Goal: Task Accomplishment & Management: Complete application form

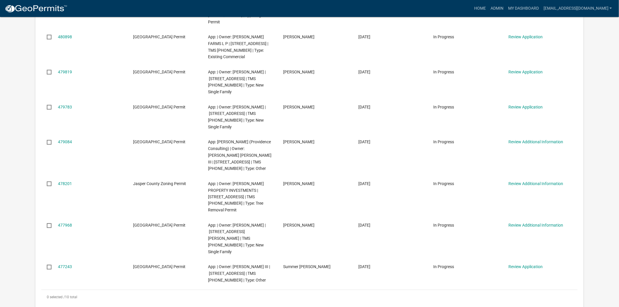
scroll to position [260, 0]
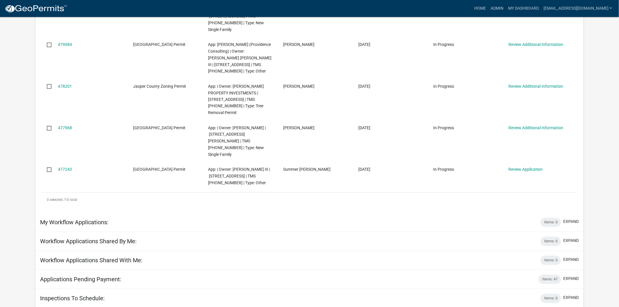
scroll to position [357, 0]
drag, startPoint x: 62, startPoint y: 96, endPoint x: 10, endPoint y: 103, distance: 53.2
click at [10, 103] on app-user-applications "more_horiz Home Admin My Dashboard soviedo@jaspercountysc.gov Admin Account Log…" at bounding box center [309, 31] width 619 height 742
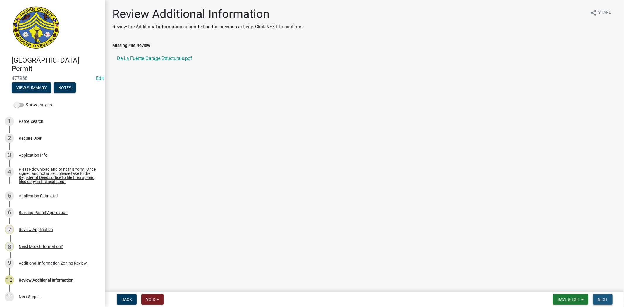
click at [605, 300] on span "Next" at bounding box center [602, 299] width 10 height 5
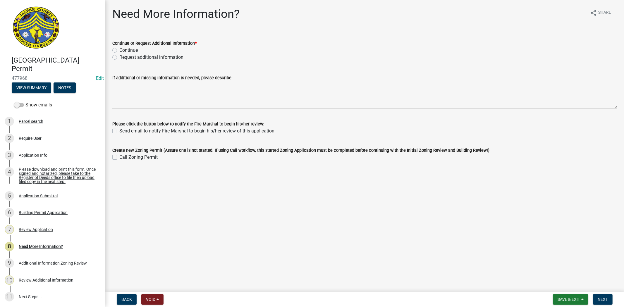
click at [119, 57] on label "Request additional information" at bounding box center [151, 57] width 64 height 7
click at [119, 57] on input "Request additional information" at bounding box center [121, 56] width 4 height 4
radio input "true"
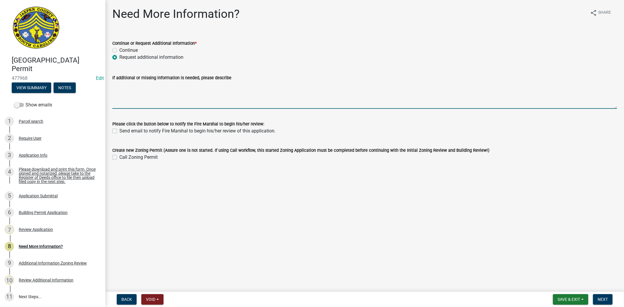
click at [121, 107] on textarea "If additional or missing information is needed, please describe" at bounding box center [364, 94] width 504 height 27
drag, startPoint x: 236, startPoint y: 85, endPoint x: 142, endPoint y: 83, distance: 93.9
click at [142, 83] on textarea "Plans will be reviewed by the building official next week." at bounding box center [364, 94] width 504 height 27
click at [164, 83] on textarea "Plans will be reviewed by the building official next week." at bounding box center [364, 94] width 504 height 27
drag, startPoint x: 164, startPoint y: 84, endPoint x: 109, endPoint y: 91, distance: 54.8
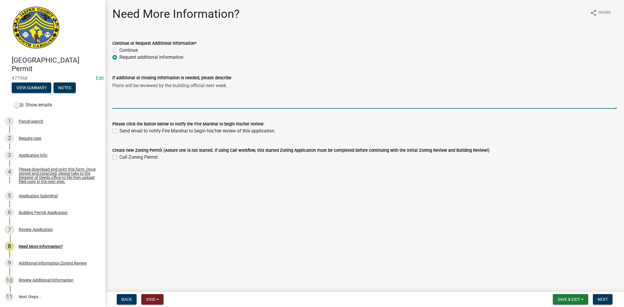
click at [109, 91] on div "If additional or missing information is needed, please describe Plans will be r…" at bounding box center [364, 87] width 513 height 43
drag, startPoint x: 173, startPoint y: 85, endPoint x: 106, endPoint y: 84, distance: 66.4
click at [106, 84] on div "Need More Information? share Share Continue or Request Additional Information *…" at bounding box center [364, 89] width 518 height 164
click at [155, 86] on textarea "The building official next week." at bounding box center [364, 94] width 504 height 27
paste textarea "Plans will be reviewed by"
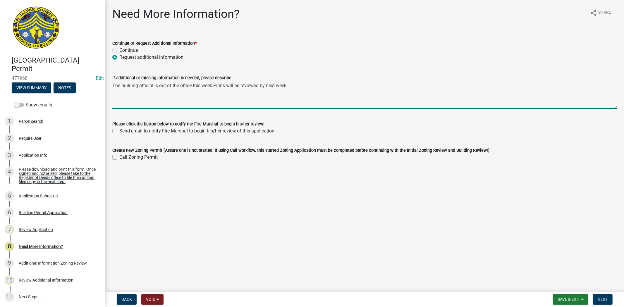
click at [216, 85] on textarea "The building official is out of the office this week Plans will be reviewed by …" at bounding box center [364, 94] width 504 height 27
click at [192, 82] on textarea "The building official is out of the office this week plans will be reviewed by …" at bounding box center [364, 94] width 504 height 27
click at [265, 86] on textarea "The building official is out of the office this week plans will be reviewed by …" at bounding box center [364, 94] width 504 height 27
drag, startPoint x: 305, startPoint y: 85, endPoint x: 110, endPoint y: 96, distance: 195.9
click at [110, 96] on div "If additional or missing information is needed, please describe The building of…" at bounding box center [364, 87] width 513 height 43
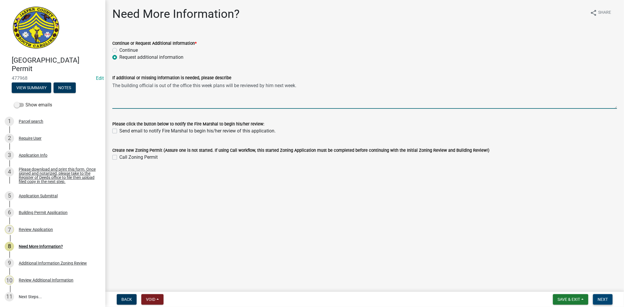
type textarea "The building official is out of the office this week plans will be reviewed by …"
click at [602, 298] on span "Next" at bounding box center [602, 299] width 10 height 5
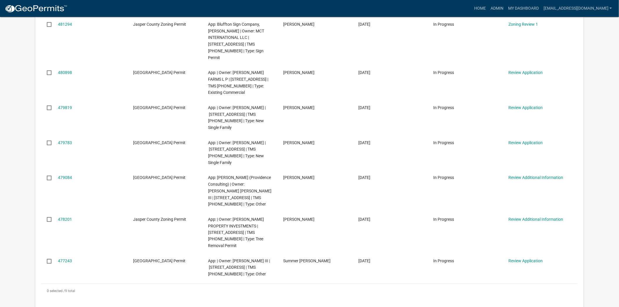
scroll to position [227, 0]
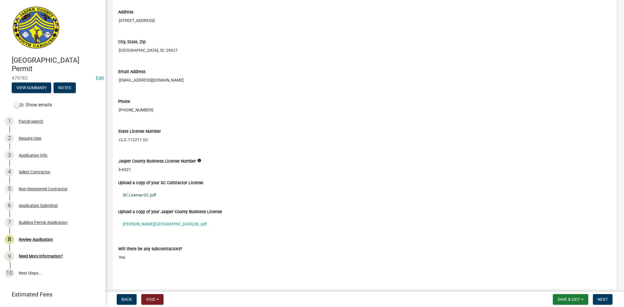
scroll to position [1559, 0]
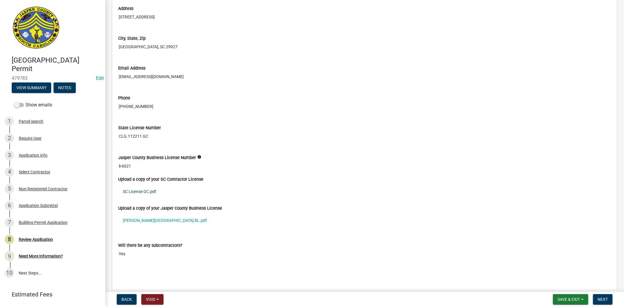
click at [148, 191] on link "SC License GC.pdf" at bounding box center [364, 191] width 493 height 13
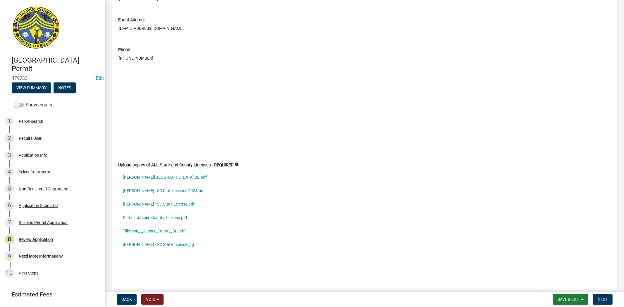
scroll to position [2501, 0]
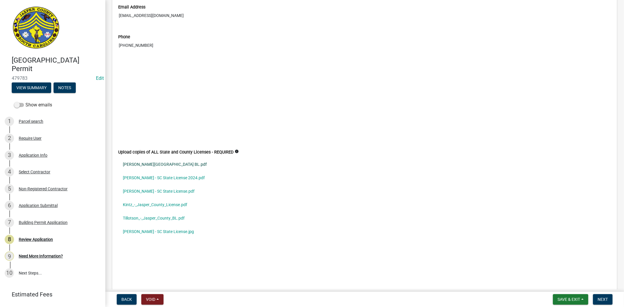
click at [163, 167] on link "Fogel - Jasper County BL.pdf" at bounding box center [364, 164] width 493 height 13
click at [171, 177] on link "Fogel - SC State License 2024.pdf" at bounding box center [364, 177] width 493 height 13
click at [167, 194] on link "Kintz - SC State License.pdf" at bounding box center [364, 190] width 493 height 13
click at [157, 208] on link "Kintz_-_Jasper_County_License.pdf" at bounding box center [364, 204] width 493 height 13
click at [135, 218] on link "Tillotson_-_Jasper_County_BL.pdf" at bounding box center [364, 217] width 493 height 13
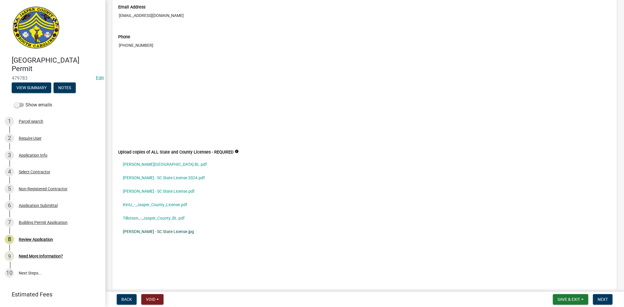
click at [141, 229] on link "Tillotson - SC State License.jpg" at bounding box center [364, 231] width 493 height 13
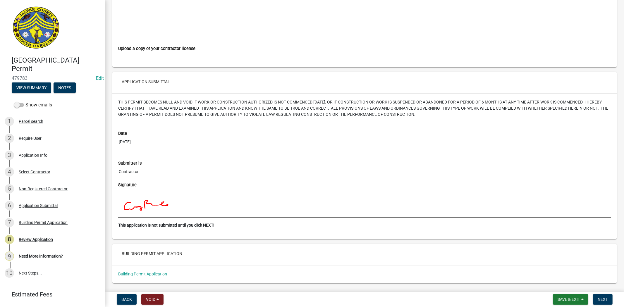
scroll to position [2808, 0]
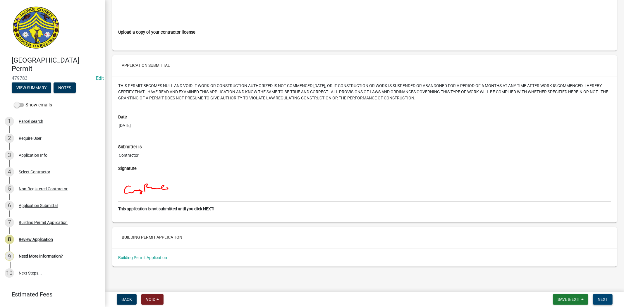
click at [605, 297] on span "Next" at bounding box center [602, 299] width 10 height 5
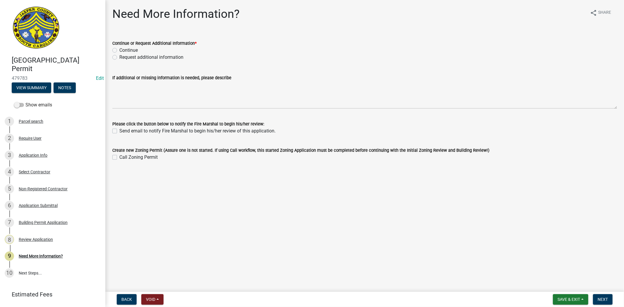
click at [119, 51] on label "Continue" at bounding box center [128, 50] width 18 height 7
click at [119, 51] on input "Continue" at bounding box center [121, 49] width 4 height 4
radio input "true"
click at [597, 298] on span "Next" at bounding box center [602, 299] width 10 height 5
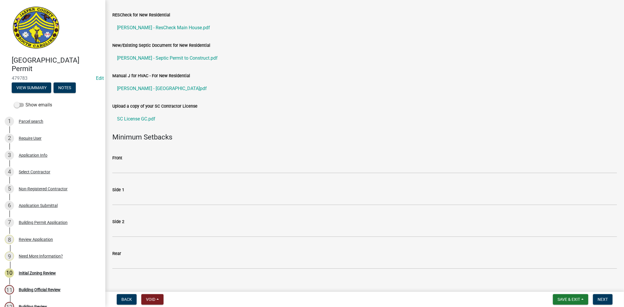
scroll to position [97, 0]
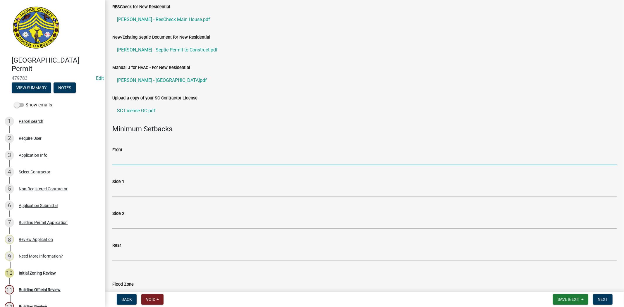
click at [162, 158] on input "Front" at bounding box center [364, 159] width 504 height 12
type input "35"
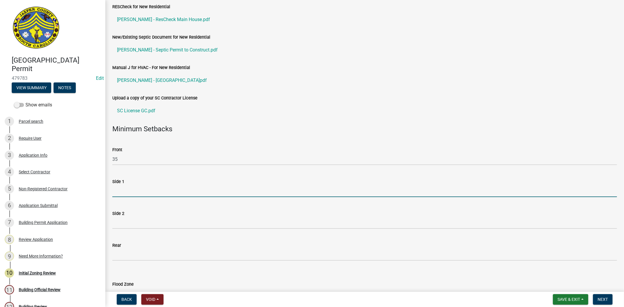
click at [134, 187] on input "Side 1" at bounding box center [364, 191] width 504 height 12
type input "10"
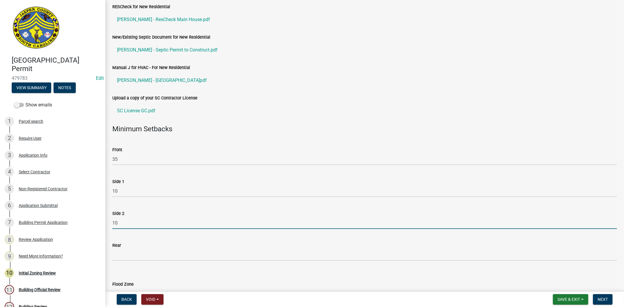
type input "10"
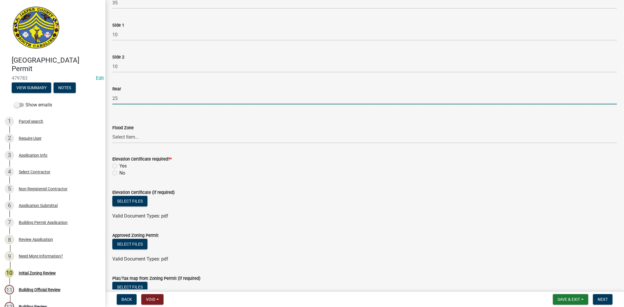
scroll to position [260, 0]
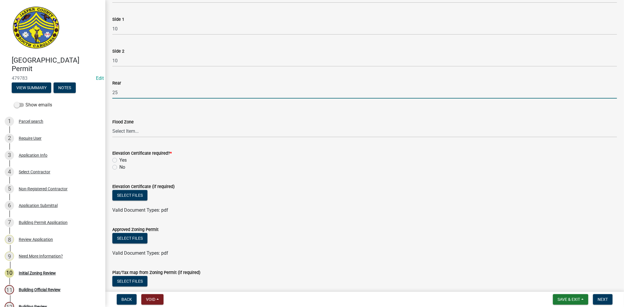
type input "25"
click at [140, 126] on select "Select Item... A AE X Shaded X N/A" at bounding box center [364, 131] width 504 height 12
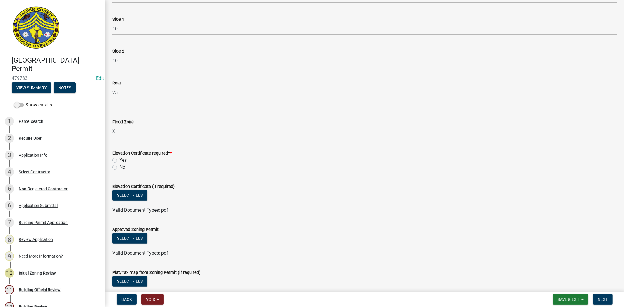
click at [112, 125] on select "Select Item... A AE X Shaded X N/A" at bounding box center [364, 131] width 504 height 12
select select "61611ad6-14f2-499c-805c-58607f11e2fc"
click at [119, 167] on label "No" at bounding box center [122, 167] width 6 height 7
click at [119, 167] on input "No" at bounding box center [121, 166] width 4 height 4
radio input "true"
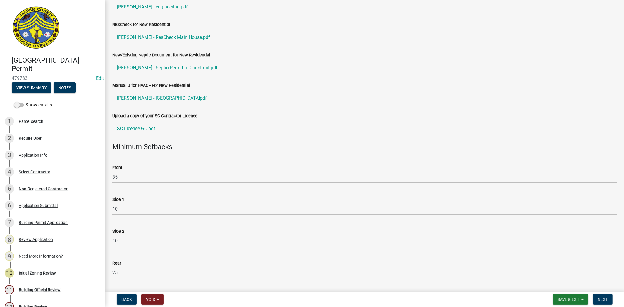
scroll to position [0, 0]
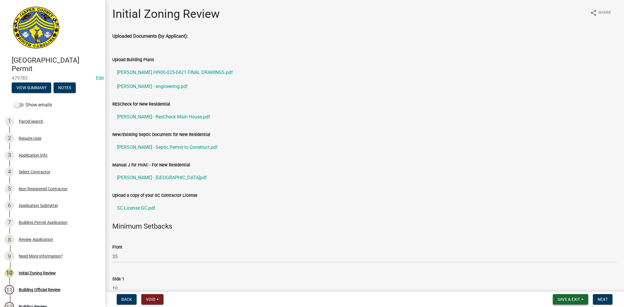
click at [564, 299] on span "Save & Exit" at bounding box center [568, 299] width 23 height 5
click at [557, 273] on button "Save" at bounding box center [564, 270] width 47 height 14
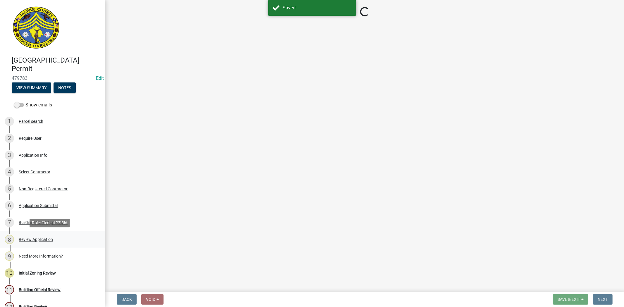
click at [34, 238] on div "Review Application" at bounding box center [36, 239] width 34 height 4
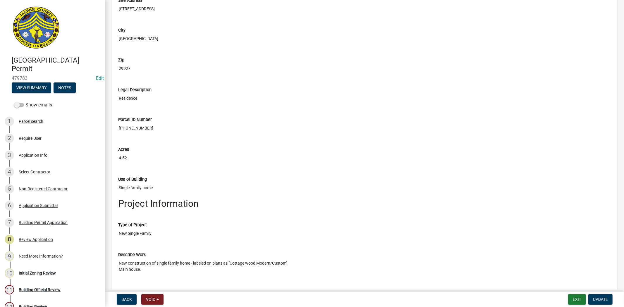
scroll to position [519, 0]
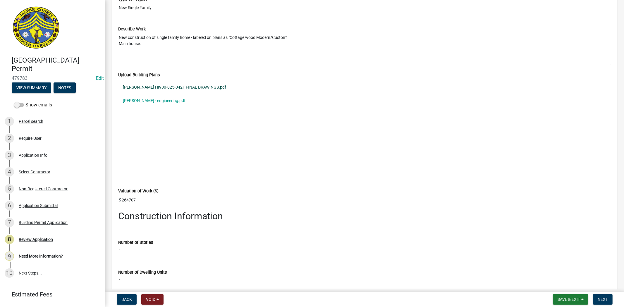
scroll to position [877, 0]
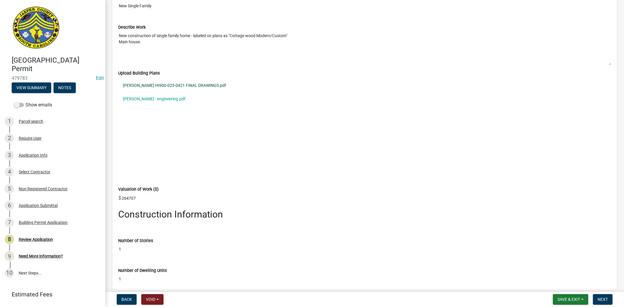
click at [196, 87] on link "FREISMUTH HI900-025-0421 FINAL DRAWINGS.pdf" at bounding box center [364, 85] width 493 height 13
click at [148, 101] on link "Freismuth - engineering.pdf" at bounding box center [364, 98] width 493 height 13
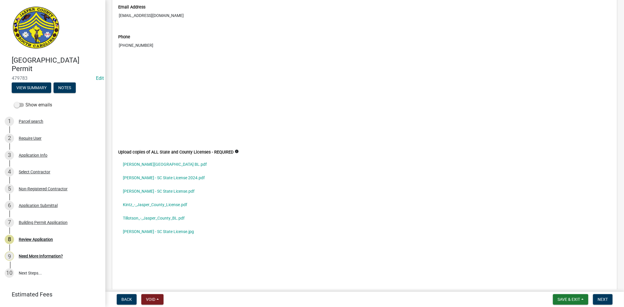
scroll to position [2566, 0]
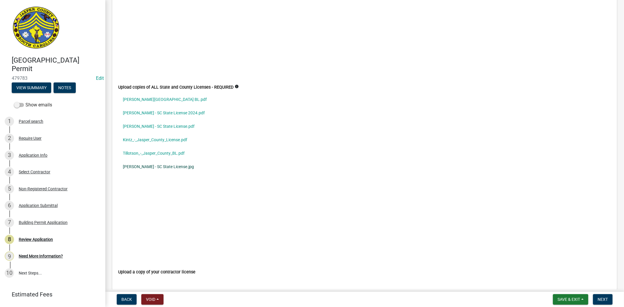
click at [164, 166] on link "Tillotson - SC State License.jpg" at bounding box center [364, 166] width 493 height 13
click at [165, 103] on link "Fogel - Jasper County BL.pdf" at bounding box center [364, 99] width 493 height 13
click at [158, 115] on link "Fogel - SC State License 2024.pdf" at bounding box center [364, 112] width 493 height 13
click at [159, 129] on link "Kintz - SC State License.pdf" at bounding box center [364, 126] width 493 height 13
click at [157, 144] on link "Kintz_-_Jasper_County_License.pdf" at bounding box center [364, 139] width 493 height 13
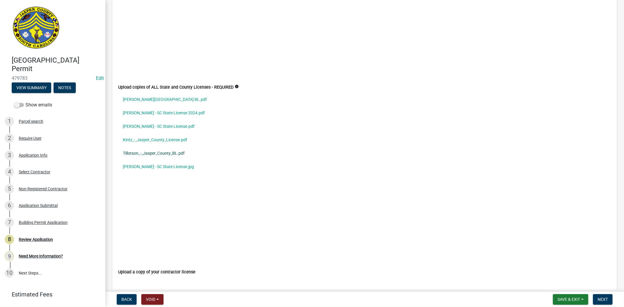
click at [130, 156] on link "Tillotson_-_Jasper_County_BL.pdf" at bounding box center [364, 152] width 493 height 13
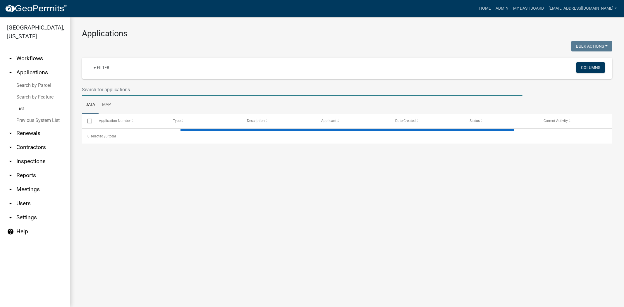
click at [230, 94] on input "text" at bounding box center [302, 90] width 440 height 12
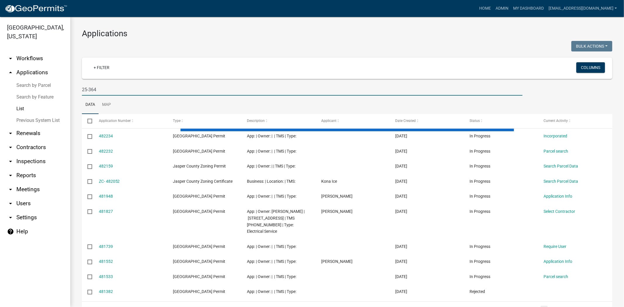
type input "25-364"
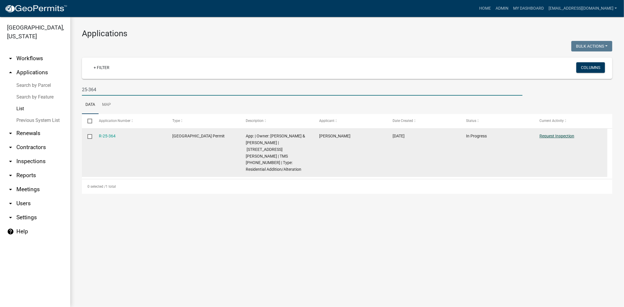
click at [570, 138] on link "Request Inspection" at bounding box center [556, 136] width 35 height 5
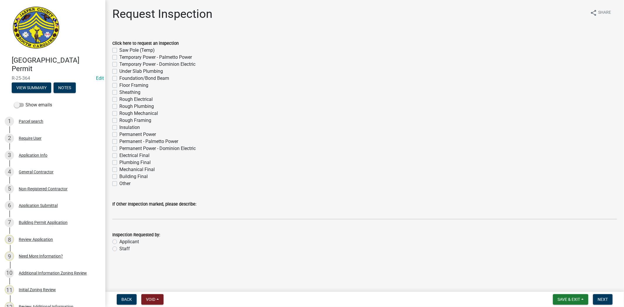
click at [119, 78] on label "Foundation/Bond Beam" at bounding box center [144, 78] width 50 height 7
click at [119, 78] on input "Foundation/Bond Beam" at bounding box center [121, 77] width 4 height 4
checkbox input "true"
checkbox input "false"
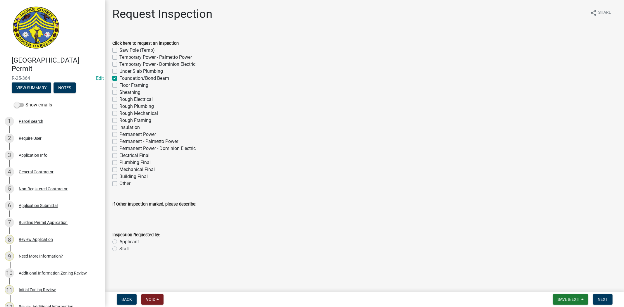
checkbox input "false"
checkbox input "true"
checkbox input "false"
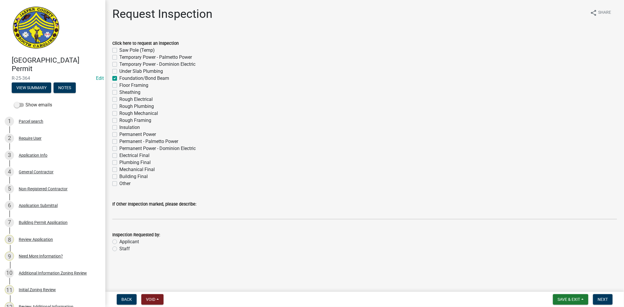
checkbox input "false"
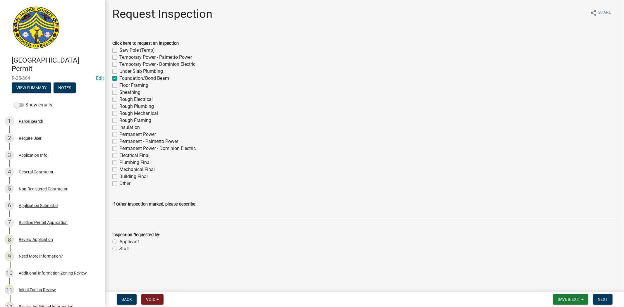
checkbox input "false"
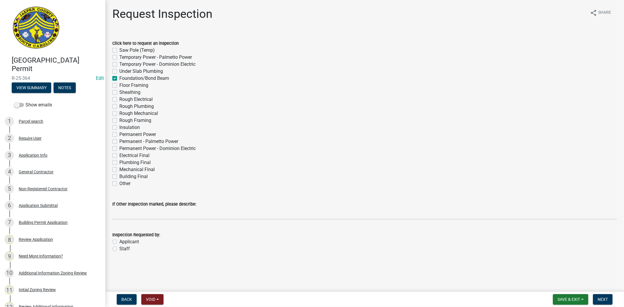
checkbox input "false"
click at [119, 242] on label "Applicant" at bounding box center [129, 241] width 20 height 7
click at [119, 242] on input "Applicant" at bounding box center [121, 240] width 4 height 4
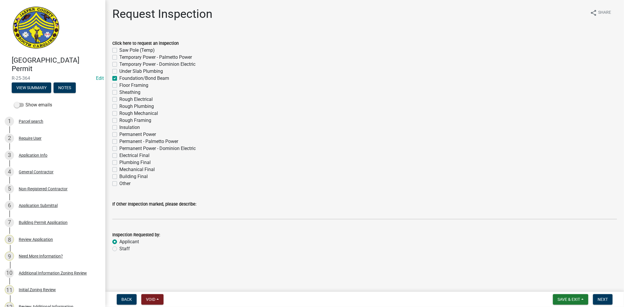
radio input "true"
click at [605, 297] on span "Next" at bounding box center [602, 299] width 10 height 5
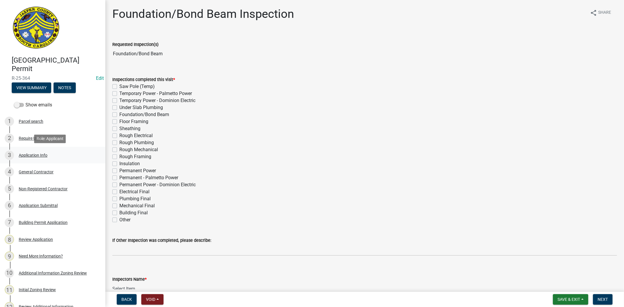
click at [27, 153] on div "Application Info" at bounding box center [33, 155] width 29 height 4
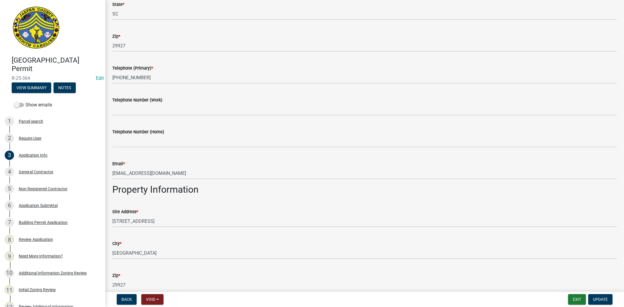
scroll to position [227, 0]
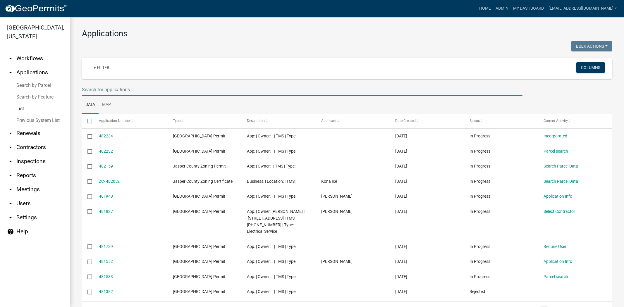
click at [158, 91] on input "text" at bounding box center [302, 90] width 440 height 12
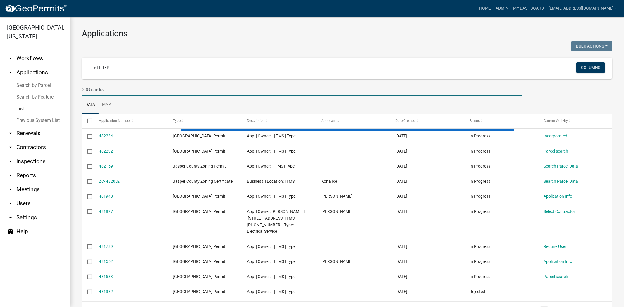
type input "308 sardis"
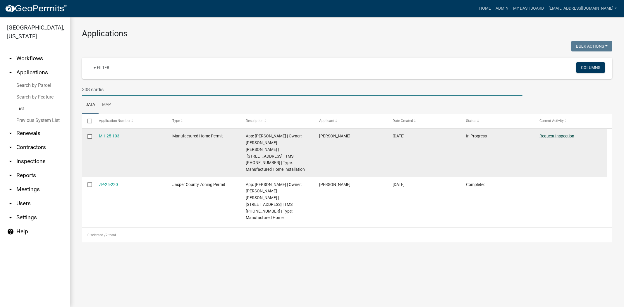
click at [555, 136] on link "Request Inspection" at bounding box center [556, 136] width 35 height 5
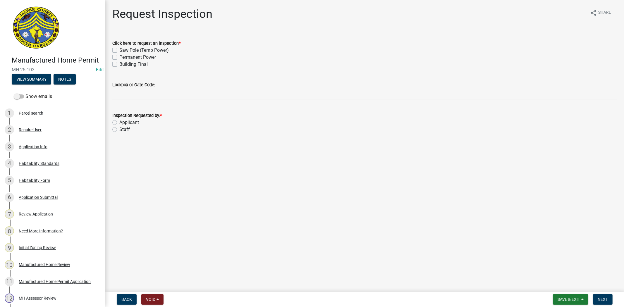
click at [119, 64] on label "Building Final" at bounding box center [133, 64] width 28 height 7
click at [119, 64] on input "Building Final" at bounding box center [121, 63] width 4 height 4
checkbox input "true"
checkbox input "false"
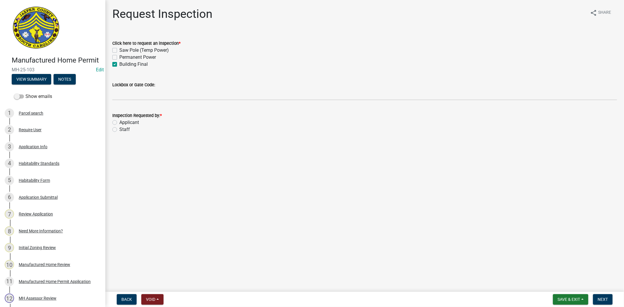
checkbox input "true"
click at [119, 56] on label "Permanent Power" at bounding box center [137, 57] width 37 height 7
click at [119, 56] on input "Permanent Power" at bounding box center [121, 56] width 4 height 4
checkbox input "true"
checkbox input "false"
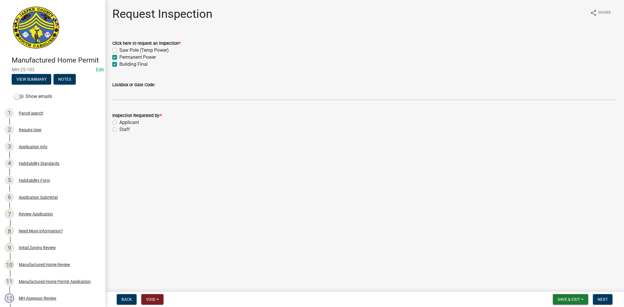
checkbox input "true"
click at [119, 123] on label "Applicant" at bounding box center [129, 122] width 20 height 7
click at [119, 123] on input "Applicant" at bounding box center [121, 121] width 4 height 4
radio input "true"
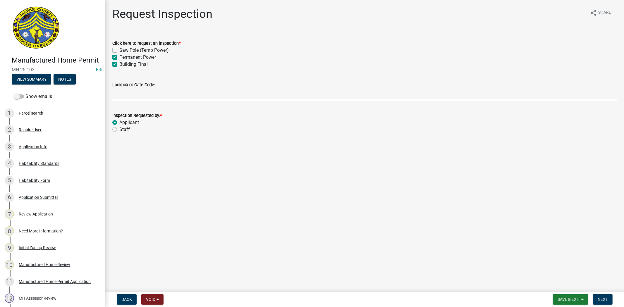
click at [138, 96] on input "Lockbox or Gate Code:" at bounding box center [364, 94] width 504 height 12
type input "for 2:30pm"
click at [614, 299] on form "Save & Exit Save Save & Exit Next" at bounding box center [582, 299] width 64 height 11
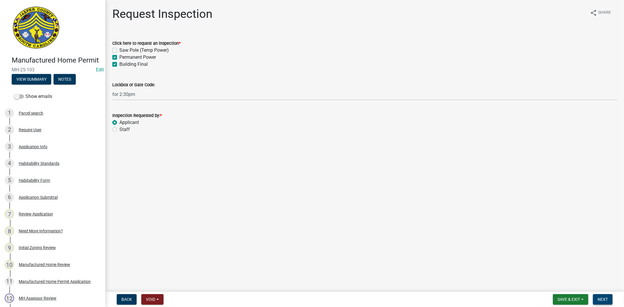
click at [609, 299] on button "Next" at bounding box center [603, 299] width 20 height 11
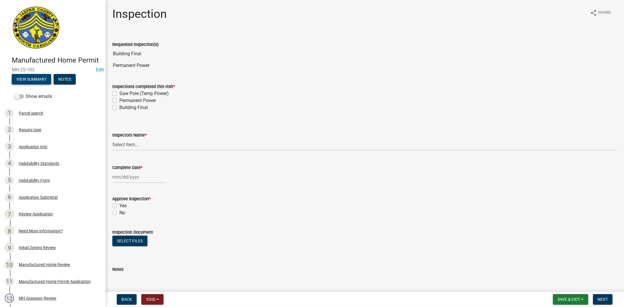
click at [19, 84] on button "View Summary" at bounding box center [31, 79] width 39 height 11
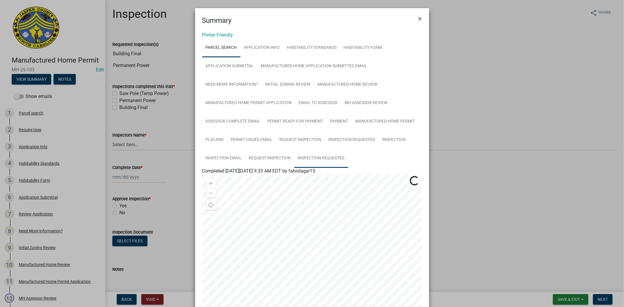
click at [321, 157] on link "Inspection Requested" at bounding box center [321, 158] width 54 height 19
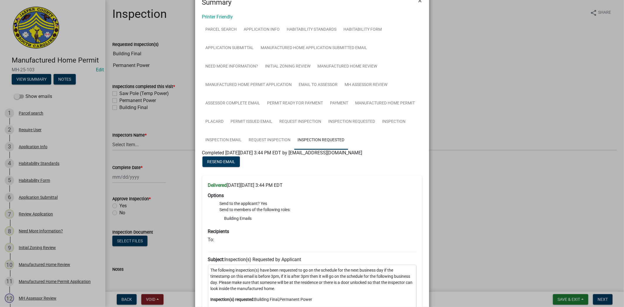
scroll to position [32, 0]
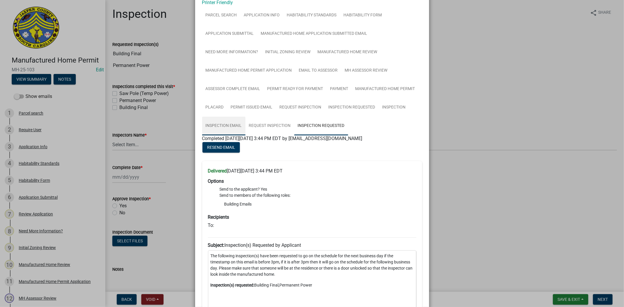
click at [229, 129] on link "Inspection Email" at bounding box center [223, 126] width 43 height 19
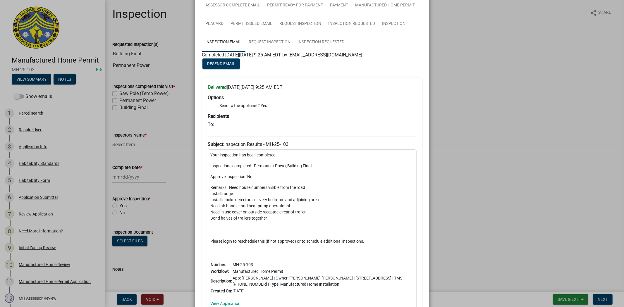
scroll to position [130, 0]
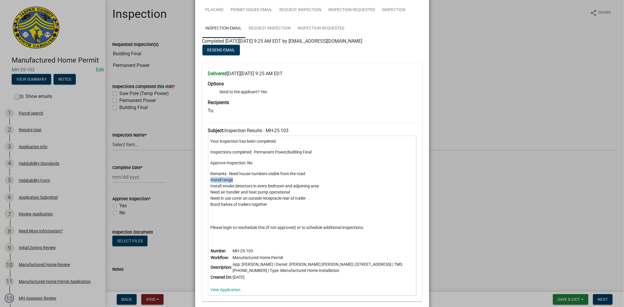
drag, startPoint x: 235, startPoint y: 181, endPoint x: 204, endPoint y: 180, distance: 30.7
click at [204, 180] on div "Delivered [DATE][DATE] 9:25 AM EDT Options Send to the applicant? Yes Recipient…" at bounding box center [312, 183] width 220 height 238
copy p "Install range"
click at [305, 173] on p "Remarks: Need house numbers visible from the road Install range Install smoke d…" at bounding box center [311, 195] width 203 height 49
drag, startPoint x: 208, startPoint y: 186, endPoint x: 328, endPoint y: 186, distance: 120.1
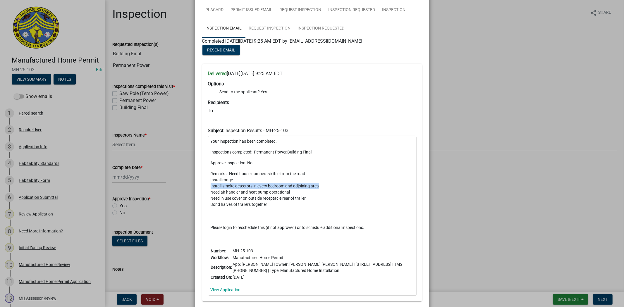
click at [328, 186] on div "Your inspection has been completed. Inspections completed: Permanent Power,Buil…" at bounding box center [312, 216] width 208 height 160
click at [267, 191] on p "Remarks: Need house numbers visible from the road Install range Install smoke d…" at bounding box center [311, 195] width 203 height 49
click at [285, 192] on p "Remarks: Need house numbers visible from the road Install range Install smoke d…" at bounding box center [311, 195] width 203 height 49
drag, startPoint x: 291, startPoint y: 192, endPoint x: 208, endPoint y: 191, distance: 83.0
click at [210, 191] on p "Remarks: Need house numbers visible from the road Install range Install smoke d…" at bounding box center [311, 195] width 203 height 49
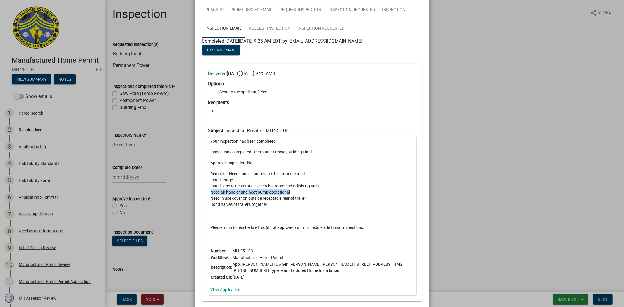
copy p "Need air handler and heat pump operational"
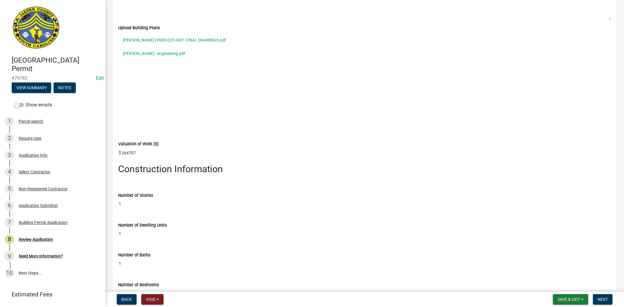
scroll to position [795, 0]
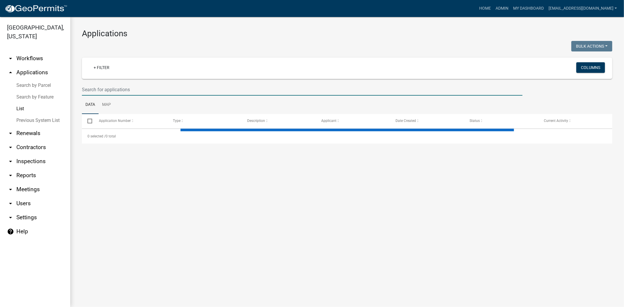
drag, startPoint x: 0, startPoint y: 0, endPoint x: 227, endPoint y: 88, distance: 243.9
click at [227, 88] on input "text" at bounding box center [302, 90] width 440 height 12
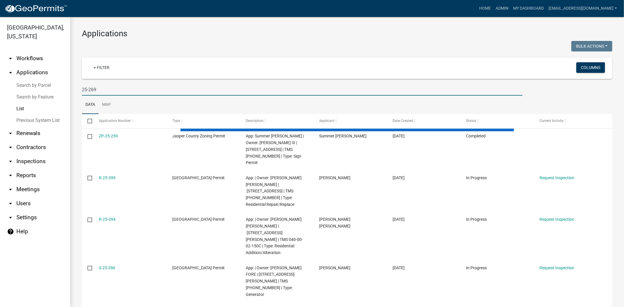
type input "25-269"
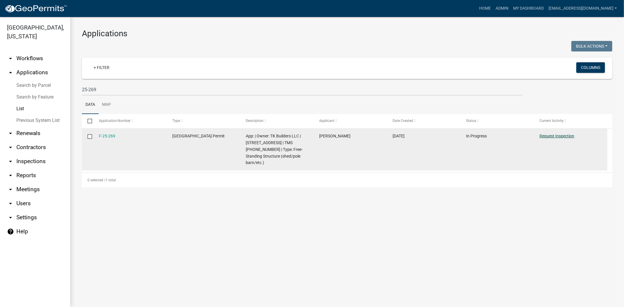
click at [555, 135] on link "Request Inspection" at bounding box center [556, 136] width 35 height 5
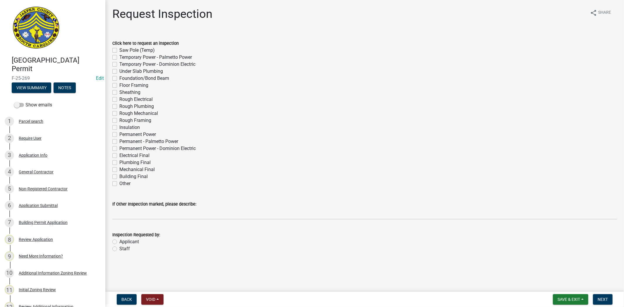
click at [119, 134] on label "Permanent Power" at bounding box center [137, 134] width 37 height 7
click at [119, 134] on input "Permanent Power" at bounding box center [121, 133] width 4 height 4
checkbox input "true"
checkbox input "false"
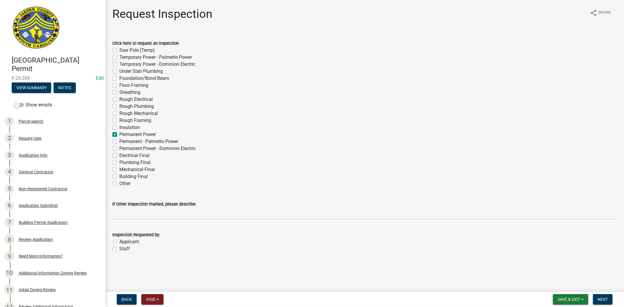
checkbox input "false"
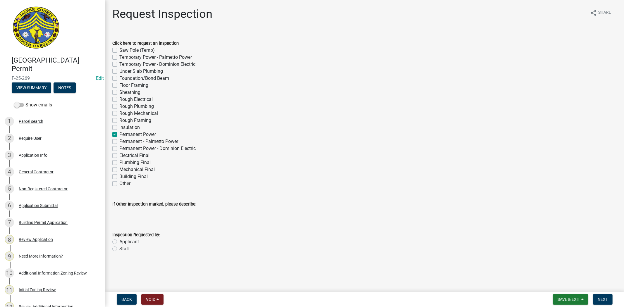
checkbox input "false"
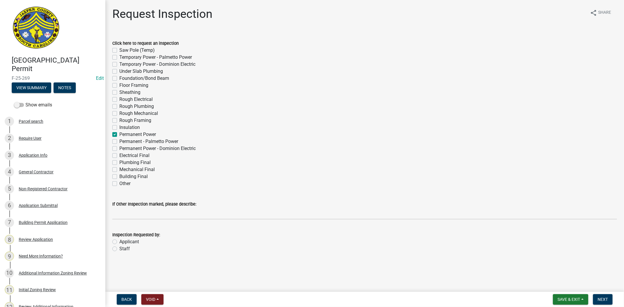
checkbox input "true"
checkbox input "false"
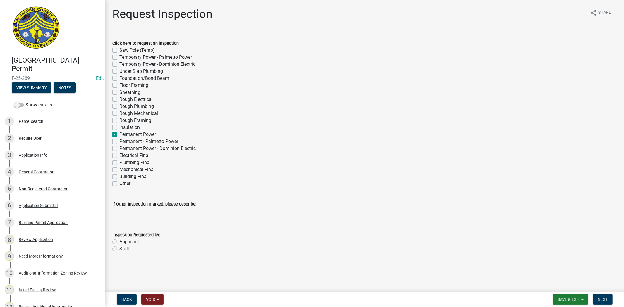
checkbox input "false"
click at [119, 243] on label "Applicant" at bounding box center [129, 241] width 20 height 7
click at [119, 242] on input "Applicant" at bounding box center [121, 240] width 4 height 4
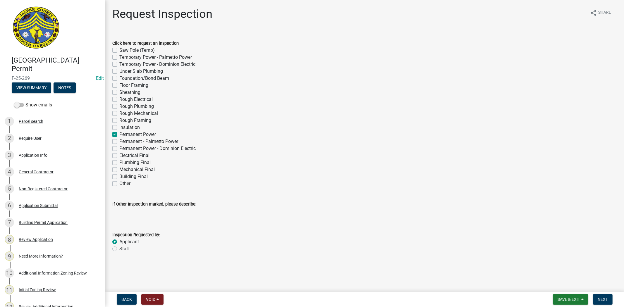
radio input "true"
click at [605, 298] on span "Next" at bounding box center [602, 299] width 10 height 5
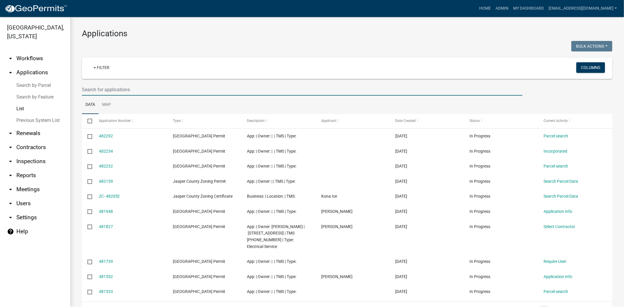
click at [183, 87] on input "text" at bounding box center [302, 90] width 440 height 12
paste input "[PHONE_NUMBER]"
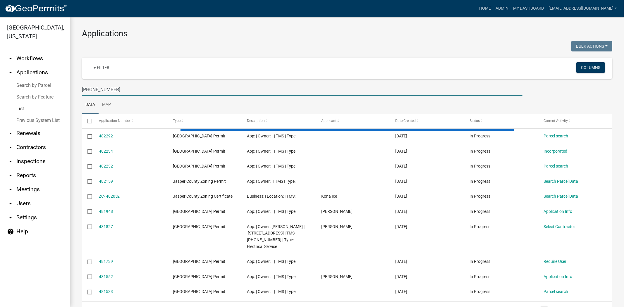
type input "[PHONE_NUMBER]"
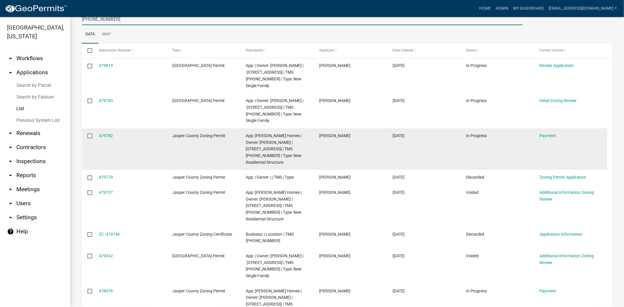
scroll to position [52, 0]
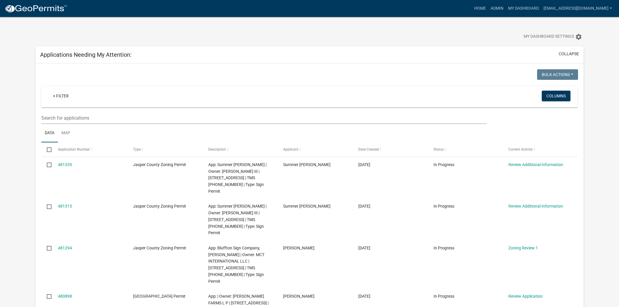
scroll to position [227, 0]
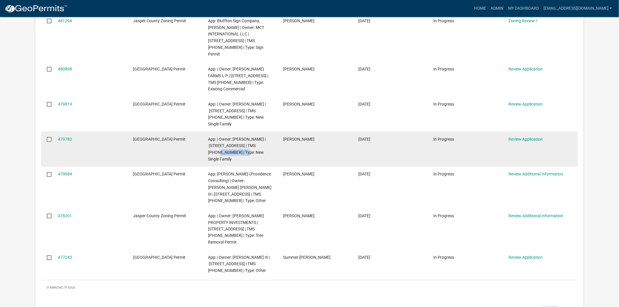
drag, startPoint x: 243, startPoint y: 125, endPoint x: 217, endPoint y: 123, distance: 26.4
click at [217, 137] on span "App: | Owner: FREISMUTH WILLIAM P | 4031OKATIE HWY S | TMS 039-00-12-001 | Type…" at bounding box center [237, 149] width 58 height 25
copy span "[PHONE_NUMBER]"
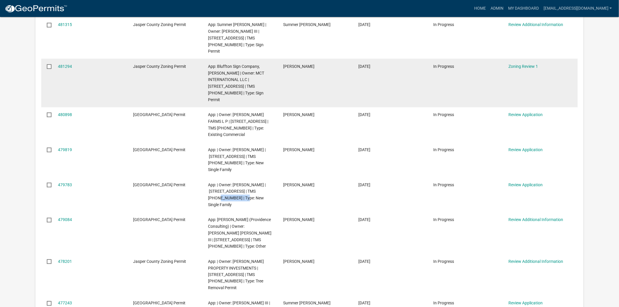
scroll to position [195, 0]
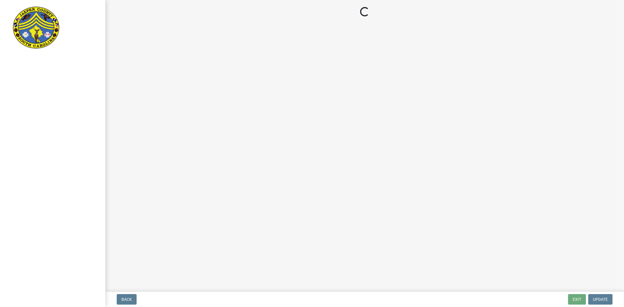
select select "61611ad6-14f2-499c-805c-58607f11e2fc"
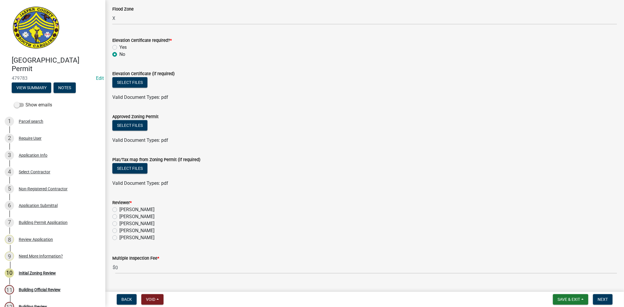
scroll to position [384, 0]
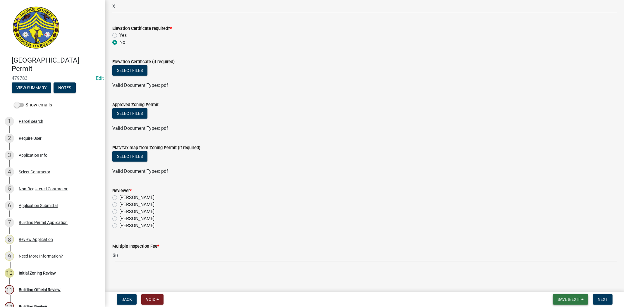
click at [564, 299] on span "Save & Exit" at bounding box center [568, 299] width 23 height 5
click at [562, 267] on button "Save" at bounding box center [564, 270] width 47 height 14
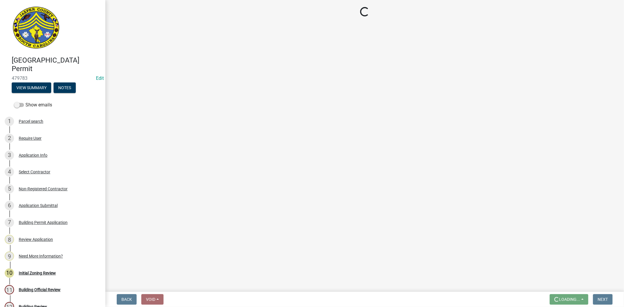
scroll to position [0, 0]
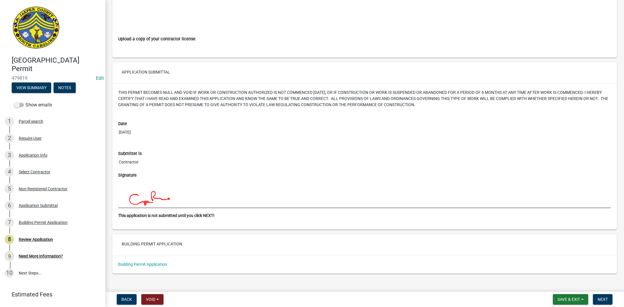
scroll to position [2808, 0]
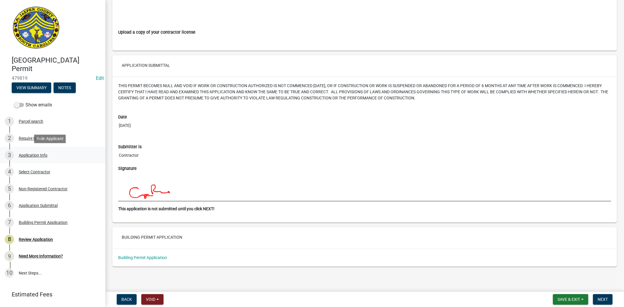
click at [26, 156] on div "Application Info" at bounding box center [33, 155] width 29 height 4
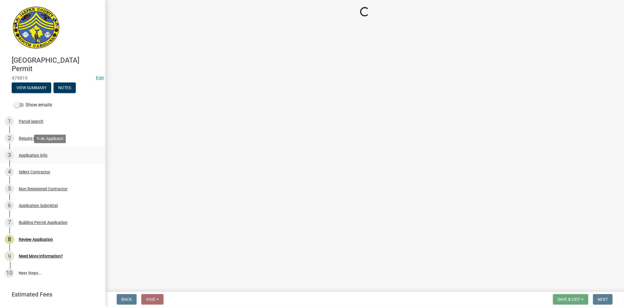
scroll to position [0, 0]
select select "42590599-3c97-479d-b3e9-fbeca9af4fb5"
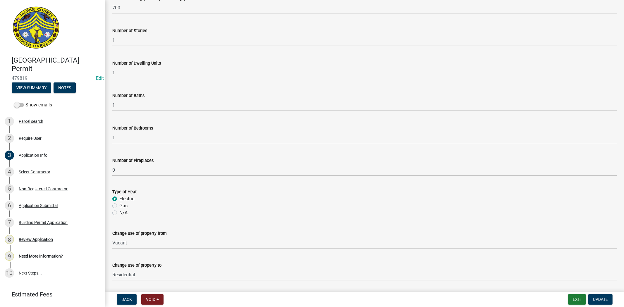
scroll to position [1189, 0]
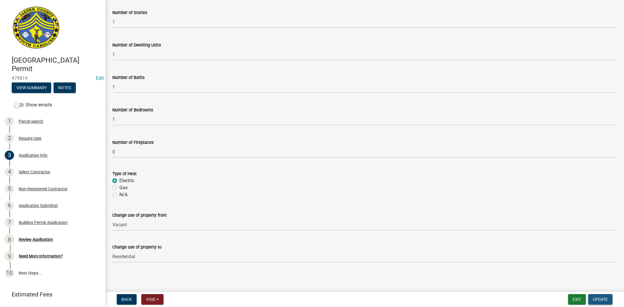
click at [612, 298] on button "Update" at bounding box center [600, 299] width 24 height 11
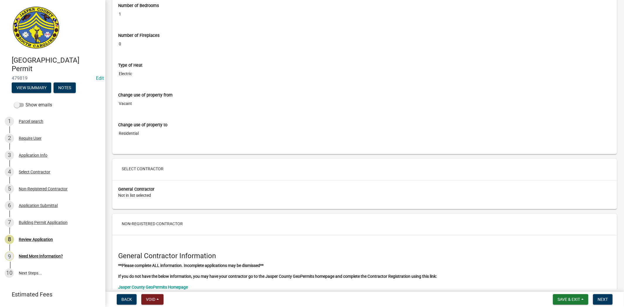
scroll to position [1332, 0]
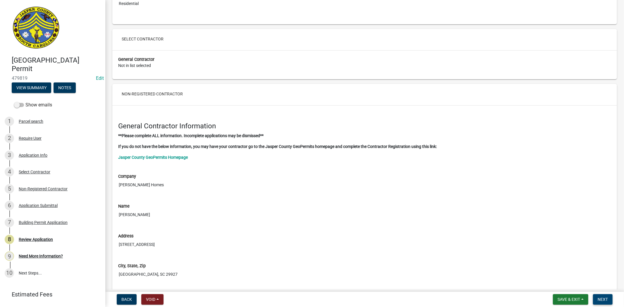
click at [604, 298] on span "Next" at bounding box center [602, 299] width 10 height 5
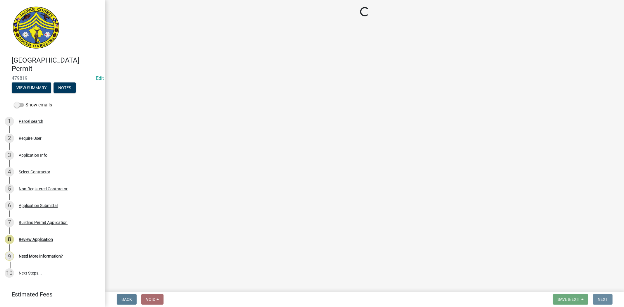
scroll to position [0, 0]
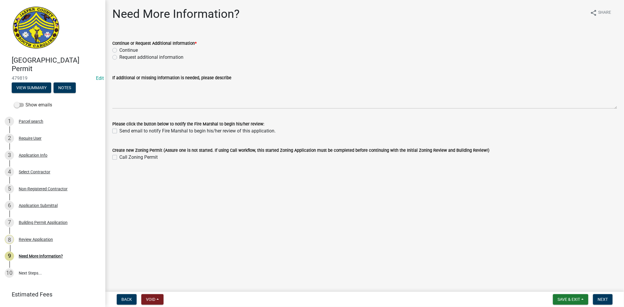
click at [114, 53] on div "Continue" at bounding box center [364, 50] width 504 height 7
click at [119, 50] on label "Continue" at bounding box center [128, 50] width 18 height 7
click at [119, 50] on input "Continue" at bounding box center [121, 49] width 4 height 4
radio input "true"
click at [604, 299] on span "Next" at bounding box center [602, 299] width 10 height 5
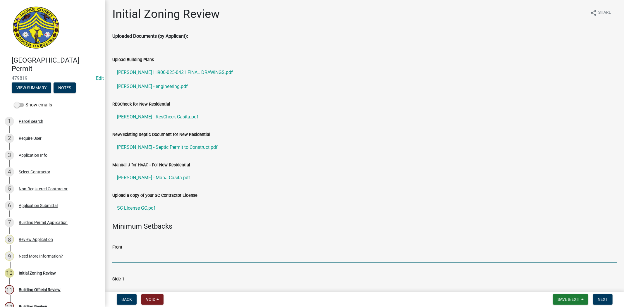
click at [131, 260] on input "Front" at bounding box center [364, 257] width 504 height 12
type input "25"
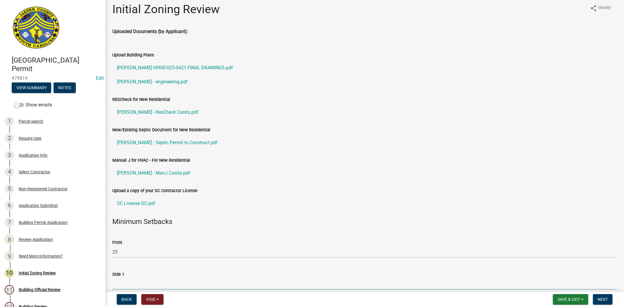
type input "4"
type input "10"
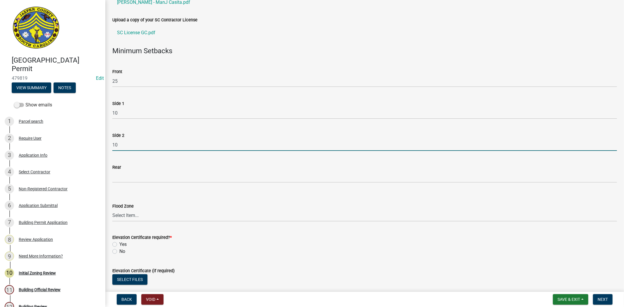
type input "10"
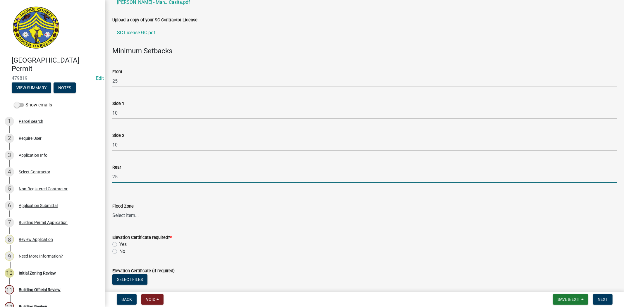
type input "25"
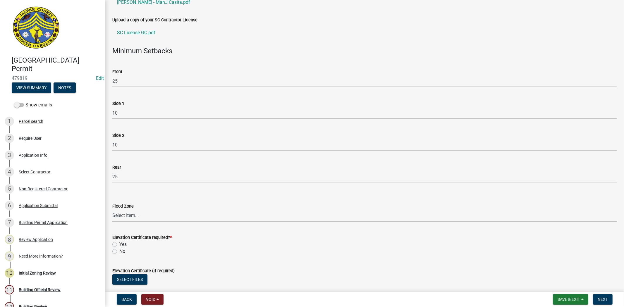
click at [126, 216] on select "Select Item... A AE X Shaded X N/A" at bounding box center [364, 216] width 504 height 12
click at [112, 210] on select "Select Item... A AE X Shaded X N/A" at bounding box center [364, 216] width 504 height 12
select select "61611ad6-14f2-499c-805c-58607f11e2fc"
click at [119, 253] on label "No" at bounding box center [122, 251] width 6 height 7
click at [119, 252] on input "No" at bounding box center [121, 250] width 4 height 4
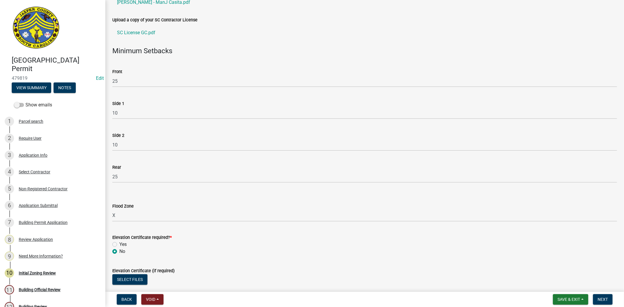
radio input "true"
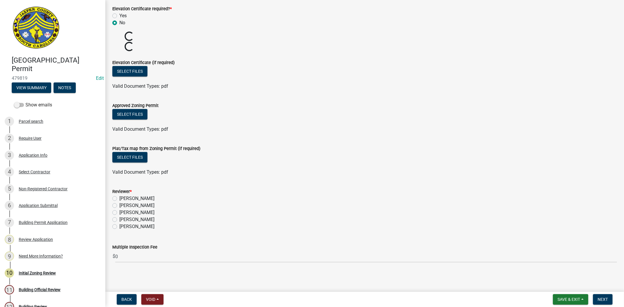
scroll to position [405, 0]
click at [572, 303] on button "Save & Exit" at bounding box center [569, 299] width 35 height 11
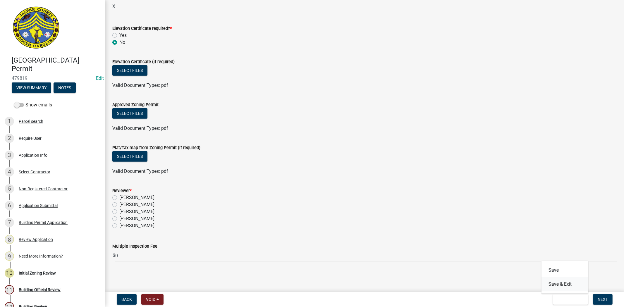
click at [569, 284] on button "Save & Exit" at bounding box center [564, 284] width 47 height 14
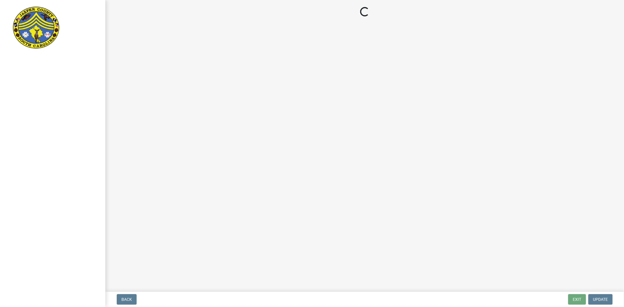
select select "61611ad6-14f2-499c-805c-58607f11e2fc"
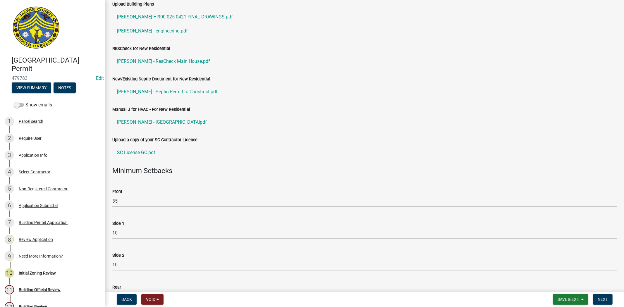
scroll to position [65, 0]
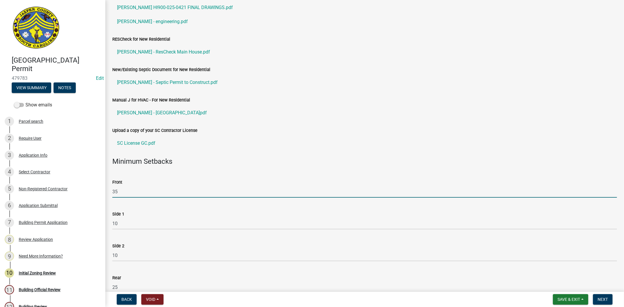
drag, startPoint x: 115, startPoint y: 190, endPoint x: 94, endPoint y: 193, distance: 21.6
click at [108, 191] on div "Front 35" at bounding box center [364, 183] width 513 height 27
type input "25"
click at [569, 299] on span "Save & Exit" at bounding box center [568, 299] width 23 height 5
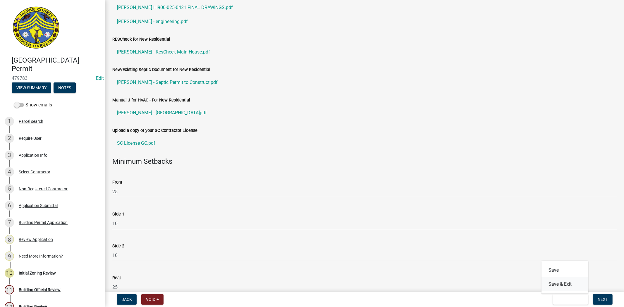
click at [569, 286] on button "Save & Exit" at bounding box center [564, 284] width 47 height 14
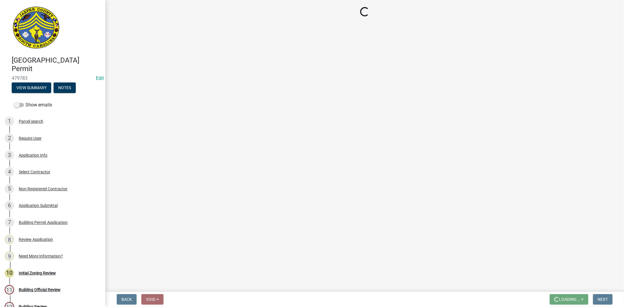
scroll to position [0, 0]
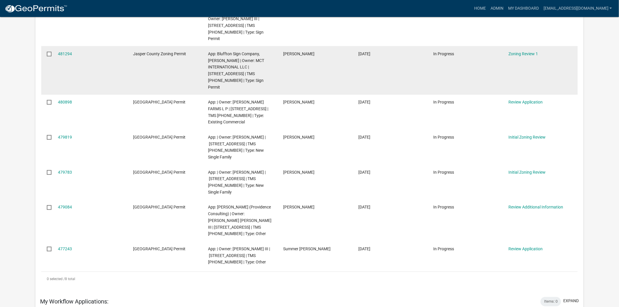
scroll to position [227, 0]
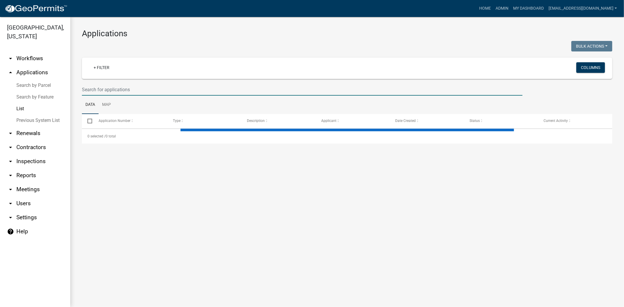
click at [148, 90] on input "text" at bounding box center [302, 90] width 440 height 12
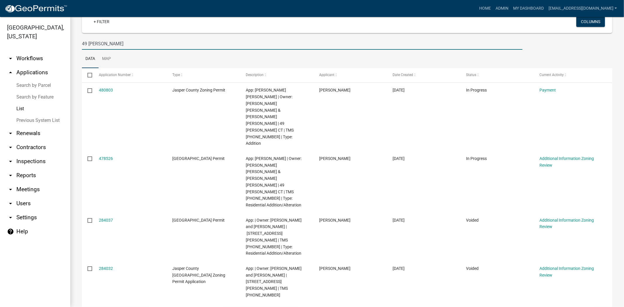
scroll to position [65, 0]
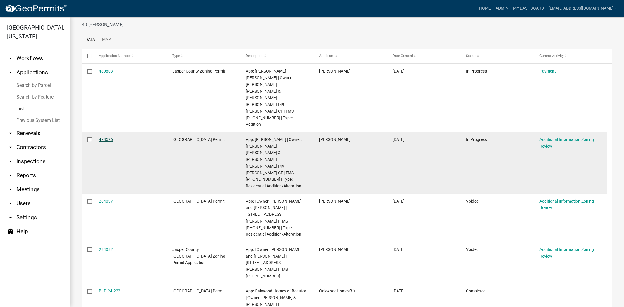
drag, startPoint x: 103, startPoint y: 69, endPoint x: 101, endPoint y: 110, distance: 41.6
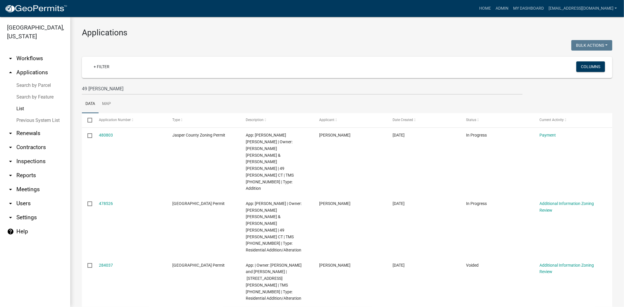
scroll to position [0, 0]
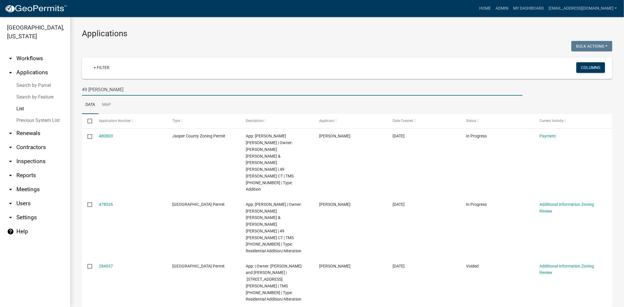
drag, startPoint x: 123, startPoint y: 87, endPoint x: 0, endPoint y: 74, distance: 123.2
click at [0, 86] on div "Jasper County, South Carolina arrow_drop_down Workflows List arrow_drop_up Appl…" at bounding box center [312, 162] width 624 height 290
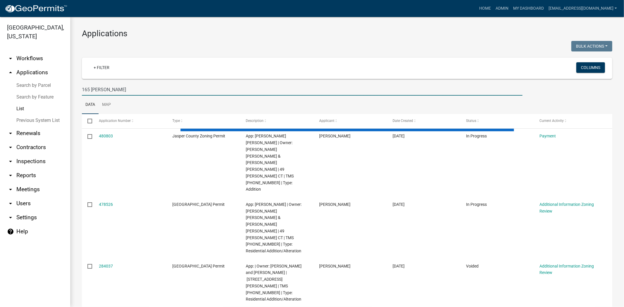
type input "165 betterson"
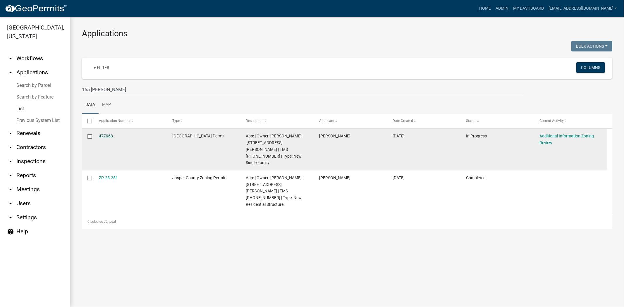
click at [108, 136] on link "477968" at bounding box center [106, 136] width 14 height 5
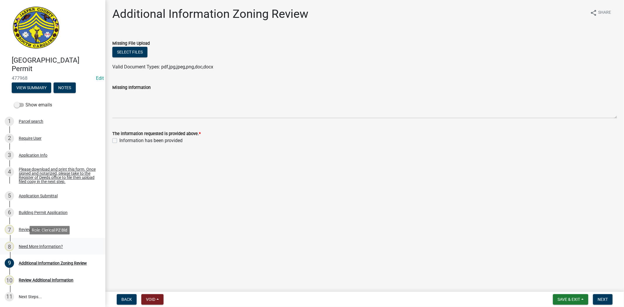
click at [44, 249] on div "8 Need More Information?" at bounding box center [50, 246] width 91 height 9
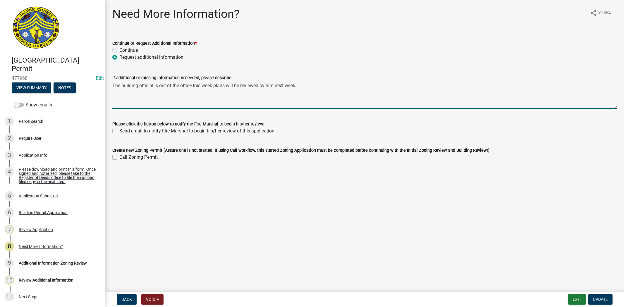
drag, startPoint x: 307, startPoint y: 89, endPoint x: 0, endPoint y: 91, distance: 307.2
click at [0, 91] on div "Jasper County Building Permit 477968 Edit View Summary Notes Show emails 1 Parc…" at bounding box center [312, 153] width 624 height 307
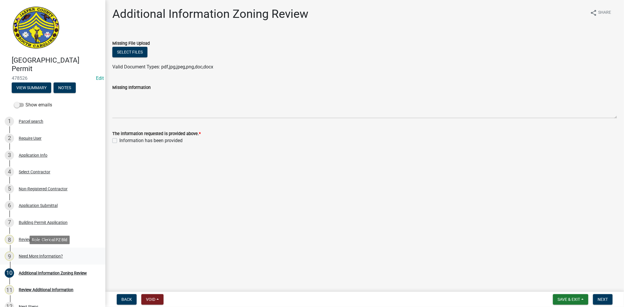
click at [34, 258] on div "Need More Information?" at bounding box center [41, 256] width 44 height 4
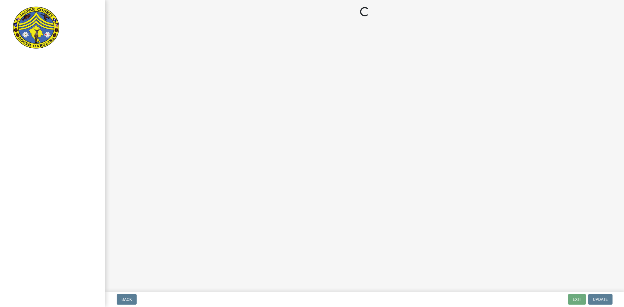
select select "61611ad6-14f2-499c-805c-58607f11e2fc"
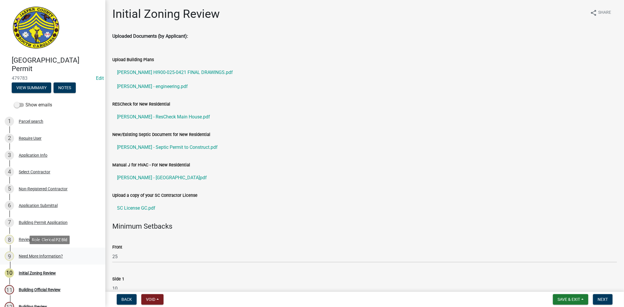
click at [47, 258] on div "9 Need More Information?" at bounding box center [50, 255] width 91 height 9
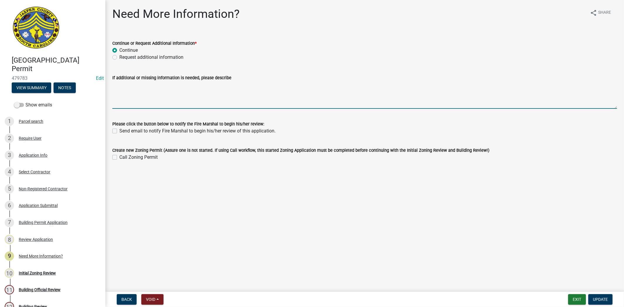
click at [161, 97] on textarea "If additional or missing information is needed, please describe" at bounding box center [364, 94] width 504 height 27
paste textarea "The building official is out of the office this week plans will be reviewed by …"
type textarea "The building official is out of the office this week plans will be reviewed by …"
click at [119, 58] on label "Request additional information" at bounding box center [151, 57] width 64 height 7
click at [119, 58] on input "Request additional information" at bounding box center [121, 56] width 4 height 4
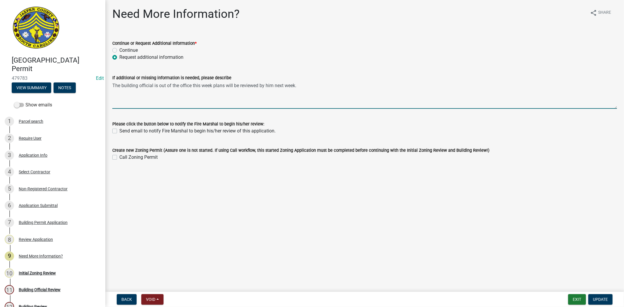
radio input "true"
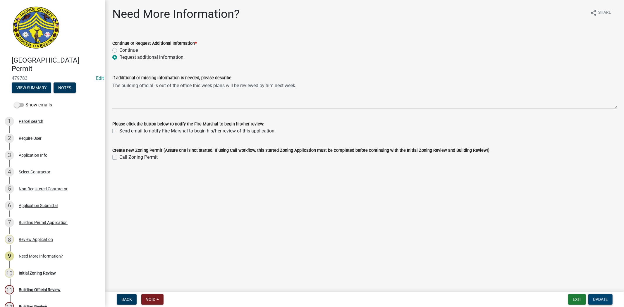
click at [599, 297] on span "Update" at bounding box center [600, 299] width 15 height 5
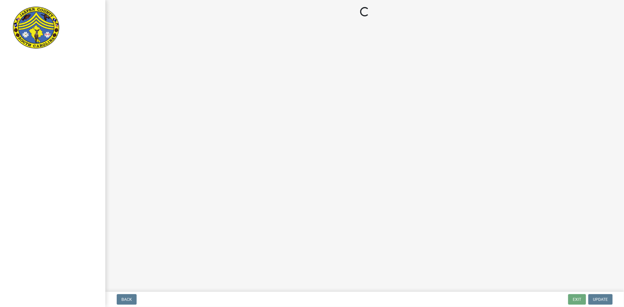
select select "61611ad6-14f2-499c-805c-58607f11e2fc"
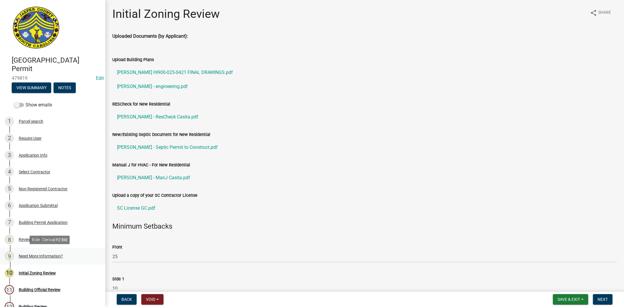
click at [38, 258] on div "Need More Information?" at bounding box center [41, 256] width 44 height 4
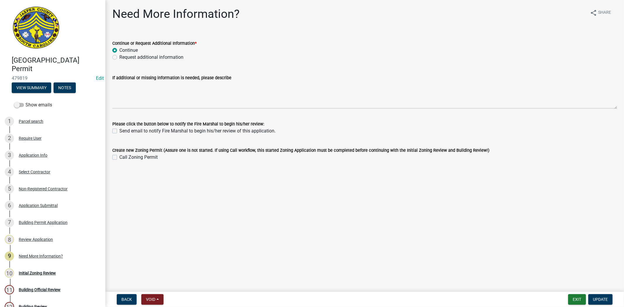
click at [119, 57] on label "Request additional information" at bounding box center [151, 57] width 64 height 7
click at [119, 57] on input "Request additional information" at bounding box center [121, 56] width 4 height 4
radio input "true"
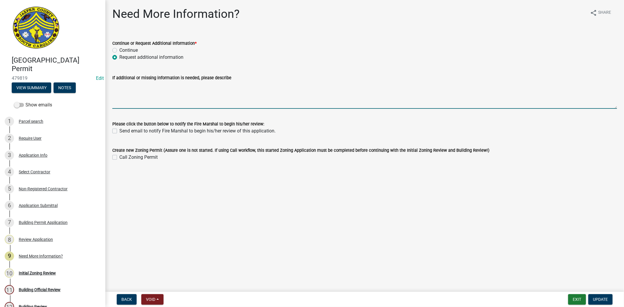
click at [124, 87] on textarea "If additional or missing information is needed, please describe" at bounding box center [364, 94] width 504 height 27
paste textarea "The building official is out of the office this week plans will be reviewed by …"
type textarea "The building official is out of the office this week plans will be reviewed by …"
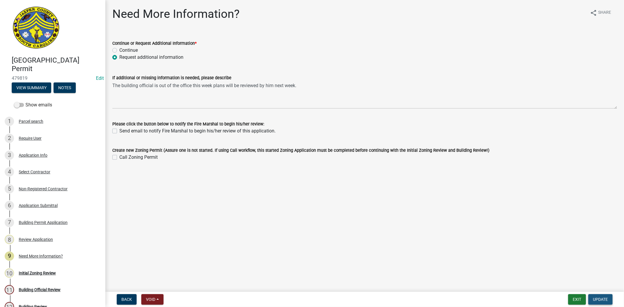
click at [597, 301] on span "Update" at bounding box center [600, 299] width 15 height 5
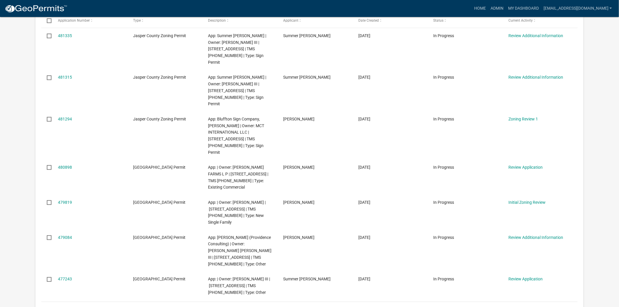
scroll to position [130, 0]
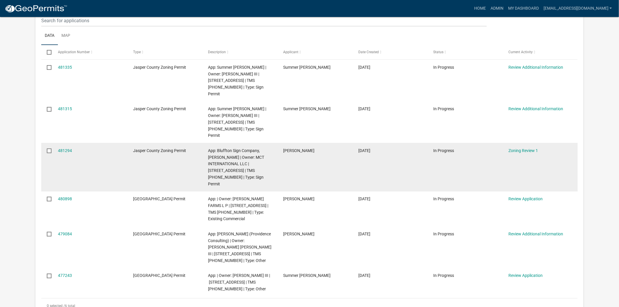
scroll to position [130, 0]
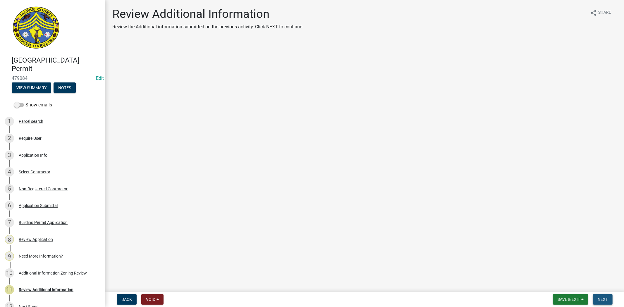
click at [609, 299] on button "Next" at bounding box center [603, 299] width 20 height 11
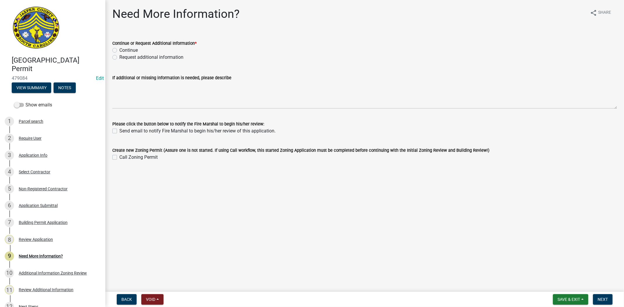
click at [119, 56] on label "Request additional information" at bounding box center [151, 57] width 64 height 7
click at [119, 56] on input "Request additional information" at bounding box center [121, 56] width 4 height 4
radio input "true"
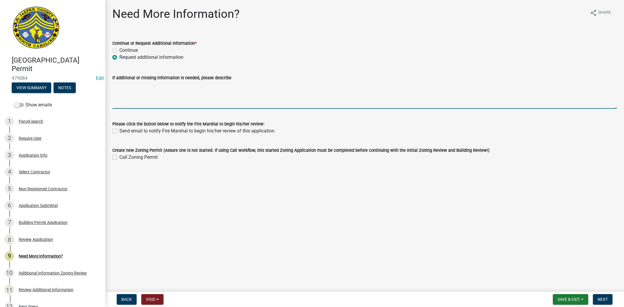
click at [124, 94] on textarea "If additional or missing information is needed, please describe" at bounding box center [364, 94] width 504 height 27
paste textarea "The building official is out of the office this week plans will be reviewed by …"
type textarea "The building official is out of the office this week plans will be reviewed by …"
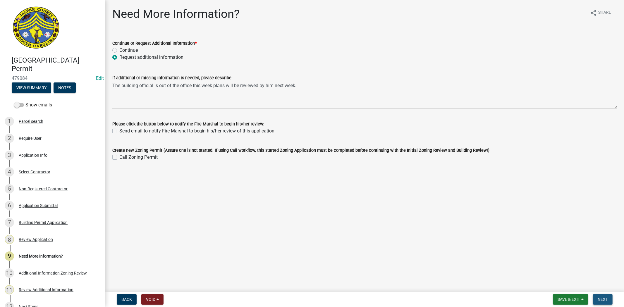
click at [596, 298] on button "Next" at bounding box center [603, 299] width 20 height 11
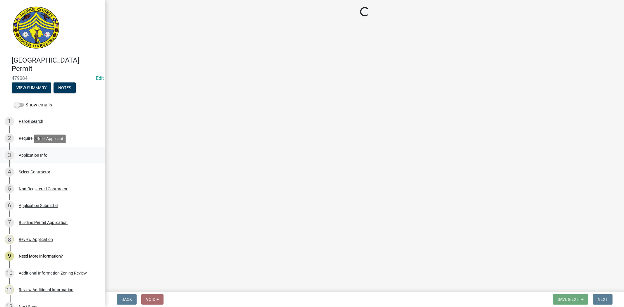
click at [34, 154] on div "Application Info" at bounding box center [33, 155] width 29 height 4
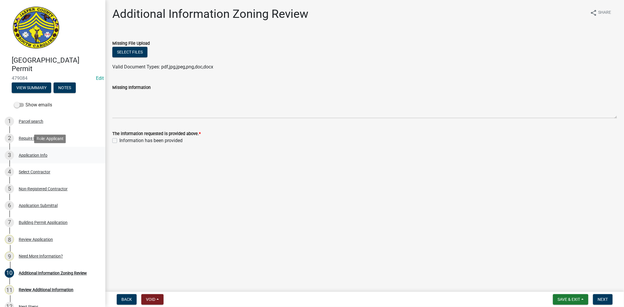
click at [38, 153] on div "Application Info" at bounding box center [33, 155] width 29 height 4
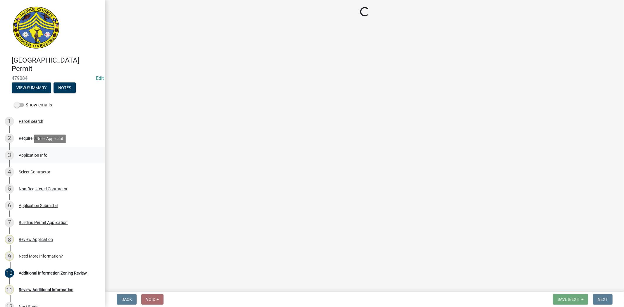
select select "6570ce79-212e-4c42-b64f-f74b85e12671"
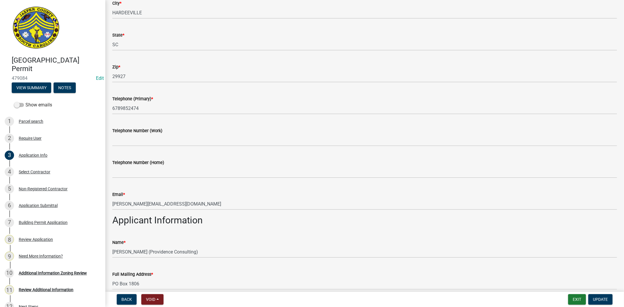
scroll to position [227, 0]
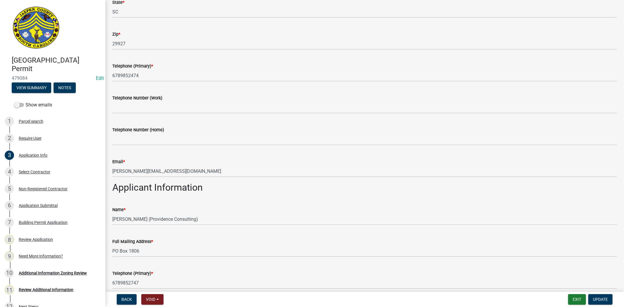
select select "6570ce79-212e-4c42-b64f-f74b85e12671"
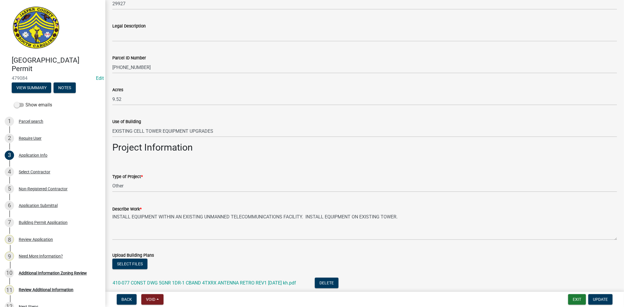
scroll to position [747, 0]
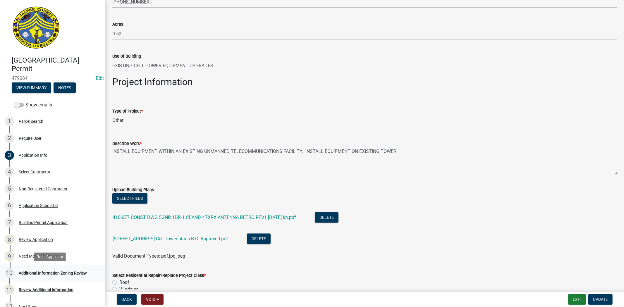
click at [48, 274] on div "Additional Information Zoning Review" at bounding box center [53, 273] width 68 height 4
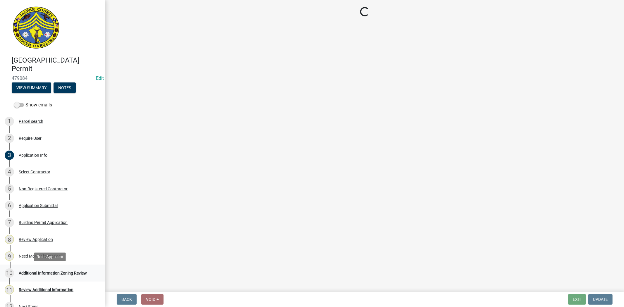
scroll to position [0, 0]
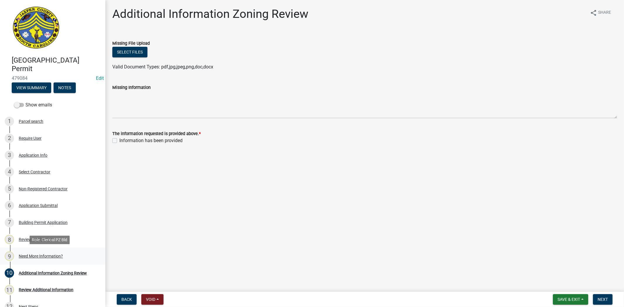
click at [48, 258] on div "Need More Information?" at bounding box center [41, 256] width 44 height 4
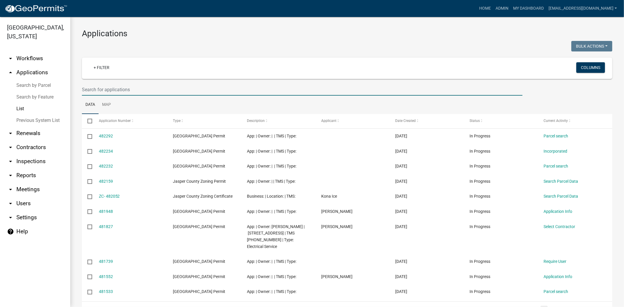
click at [236, 89] on input "text" at bounding box center [302, 90] width 440 height 12
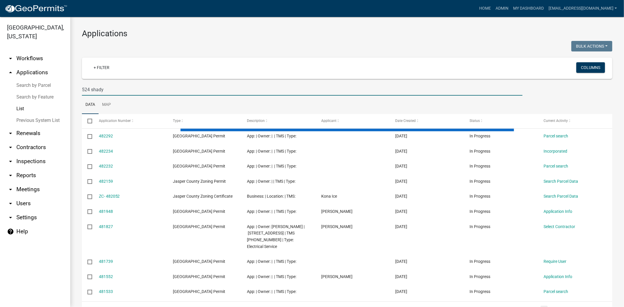
type input "524 shady"
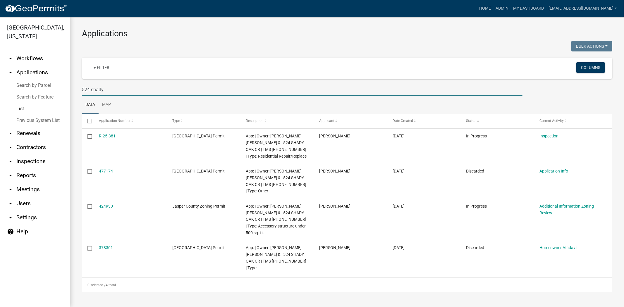
drag, startPoint x: 108, startPoint y: 88, endPoint x: 73, endPoint y: 89, distance: 35.1
click at [73, 89] on div "Applications Bulk Actions Void Expire Lock Withdraw + Filter Columns 524 shady …" at bounding box center [346, 160] width 553 height 287
drag, startPoint x: 107, startPoint y: 179, endPoint x: 285, endPoint y: 101, distance: 193.6
click at [285, 101] on ul "Data Map" at bounding box center [347, 105] width 530 height 18
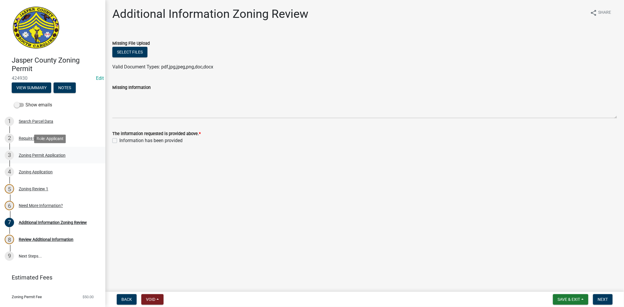
click at [43, 151] on div "3 Zoning Permit Application" at bounding box center [50, 155] width 91 height 9
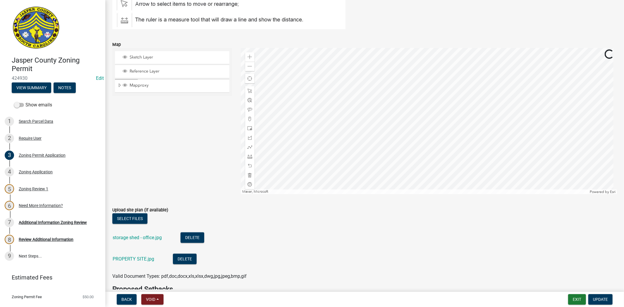
scroll to position [812, 0]
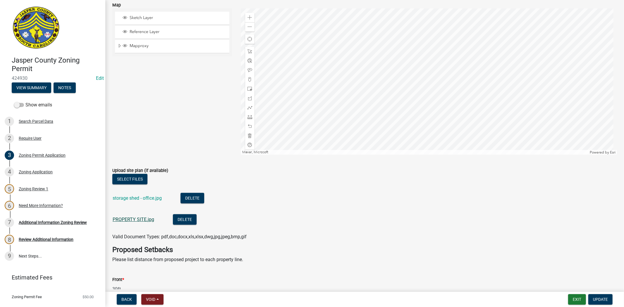
click at [133, 217] on link "PROPERTY SITE.jpg" at bounding box center [134, 220] width 42 height 6
click at [152, 198] on link "storage shed - office.jpg" at bounding box center [137, 198] width 49 height 6
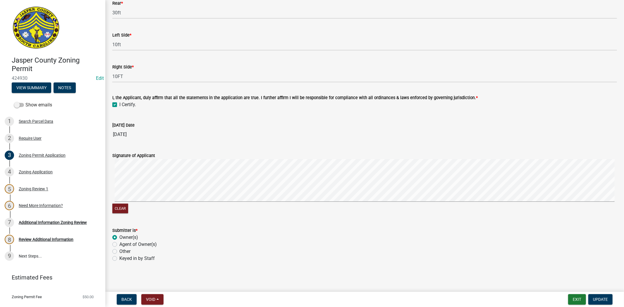
scroll to position [1120, 0]
click at [34, 205] on div "Need More Information?" at bounding box center [41, 205] width 44 height 4
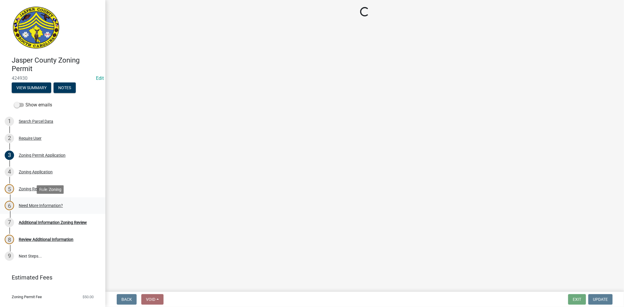
scroll to position [0, 0]
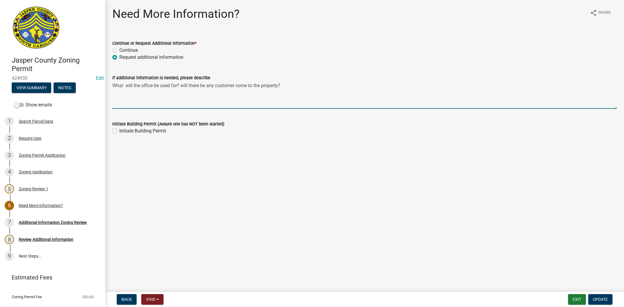
drag, startPoint x: 313, startPoint y: 88, endPoint x: 64, endPoint y: 72, distance: 249.5
click at [64, 72] on div "Jasper County Zoning Permit 424930 Edit View Summary Notes Show emails 1 Search…" at bounding box center [312, 153] width 624 height 307
drag, startPoint x: 264, startPoint y: 94, endPoint x: 0, endPoint y: 93, distance: 263.7
click at [0, 93] on div "Jasper County Zoning Permit 424930 Edit View Summary Notes Show emails 1 Search…" at bounding box center [312, 153] width 624 height 307
type textarea "back of the shed has to be 25 ft away from the back property line"
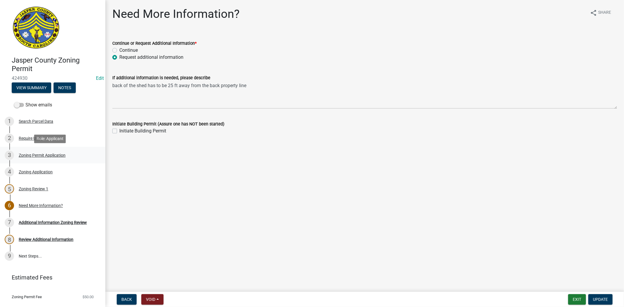
click at [26, 158] on div "3 Zoning Permit Application" at bounding box center [50, 155] width 91 height 9
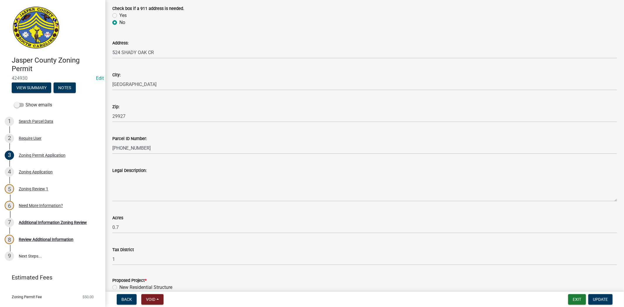
scroll to position [325, 0]
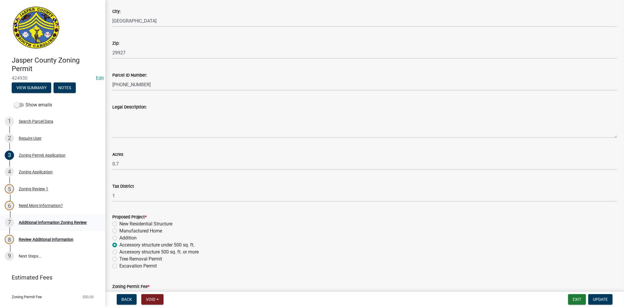
click at [48, 221] on div "Additional Information Zoning Review" at bounding box center [53, 222] width 68 height 4
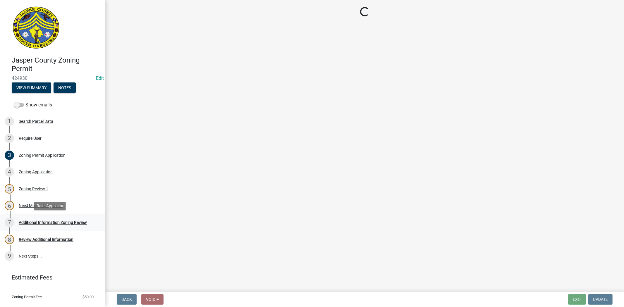
scroll to position [0, 0]
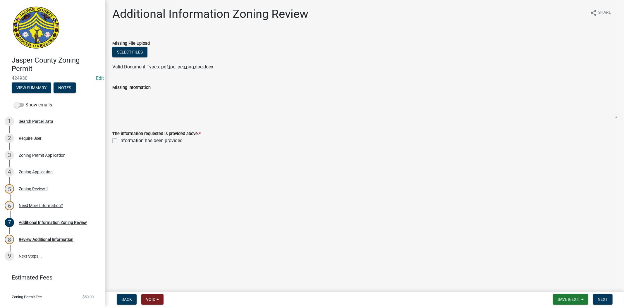
click at [117, 138] on div "Information has been provided" at bounding box center [364, 140] width 504 height 7
click at [119, 138] on label "Information has been provided" at bounding box center [150, 140] width 63 height 7
click at [119, 138] on input "Information has been provided" at bounding box center [121, 139] width 4 height 4
checkbox input "true"
click at [611, 296] on button "Next" at bounding box center [603, 299] width 20 height 11
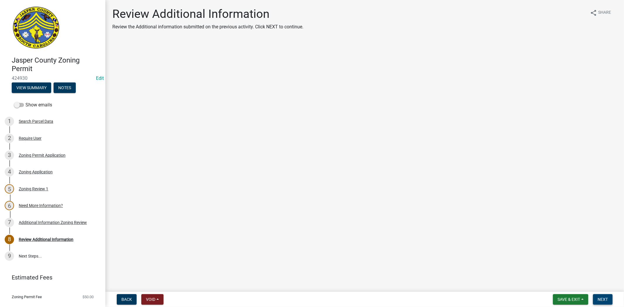
click at [603, 294] on button "Next" at bounding box center [603, 299] width 20 height 11
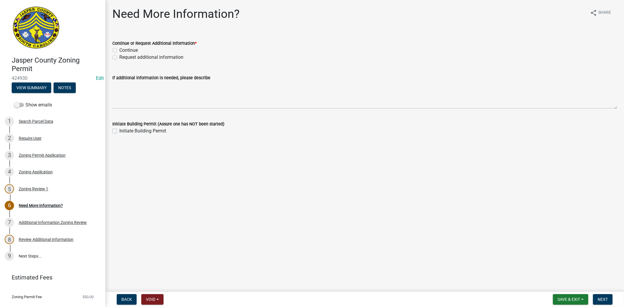
click at [119, 58] on label "Request additional information" at bounding box center [151, 57] width 64 height 7
click at [119, 58] on input "Request additional information" at bounding box center [121, 56] width 4 height 4
radio input "true"
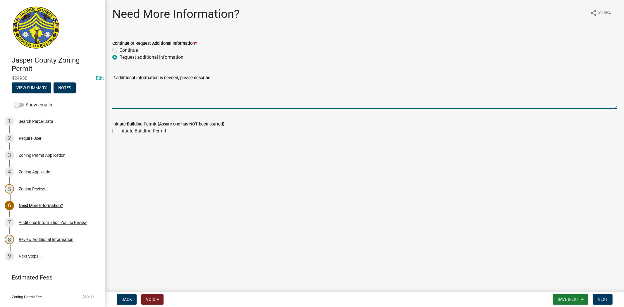
click at [134, 103] on textarea "If additional information is needed, please describe" at bounding box center [364, 94] width 504 height 27
click at [142, 86] on textarea "shed must be 25 feet away from back property line," at bounding box center [364, 94] width 504 height 27
drag, startPoint x: 145, startPoint y: 85, endPoint x: 195, endPoint y: 85, distance: 49.7
click at [195, 85] on textarea "shed must be a minum of 25 feet away from back property line," at bounding box center [364, 94] width 504 height 27
click at [141, 86] on textarea "shed must be a minum of 25 feet away from back property line," at bounding box center [364, 94] width 504 height 27
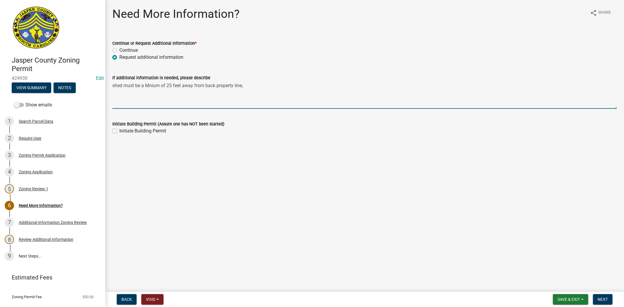
click at [149, 86] on textarea "shed must be a Mnium of 25 feet away from back property line," at bounding box center [364, 94] width 504 height 27
click at [184, 82] on textarea "shed must be a Minium of 25 feet away from back property line," at bounding box center [364, 94] width 504 height 27
click at [145, 86] on textarea "shed must be a Minimum of 25 feet away from back property line," at bounding box center [364, 94] width 504 height 27
drag, startPoint x: 113, startPoint y: 91, endPoint x: 214, endPoint y: 90, distance: 100.3
click at [214, 90] on textarea "shed must be a Minimum of 25 feet away from back property line," at bounding box center [364, 94] width 504 height 27
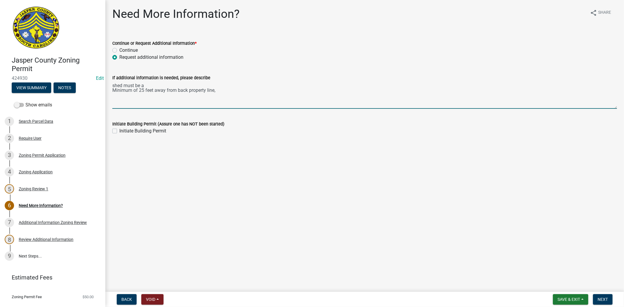
click at [218, 91] on textarea "shed must be a Minimum of 25 feet away from back property line," at bounding box center [364, 94] width 504 height 27
paste textarea "Minimum of 25 feet away from back property line"
click at [142, 95] on textarea "shed must be a Minimum of 25 feet away from back property line, Minimum of 25 f…" at bounding box center [364, 94] width 504 height 27
click at [141, 91] on textarea "shed must be a Minimum of 25 feet away from back property line, Minimum of 25 f…" at bounding box center [364, 94] width 504 height 27
drag, startPoint x: 186, startPoint y: 87, endPoint x: 178, endPoint y: 90, distance: 9.2
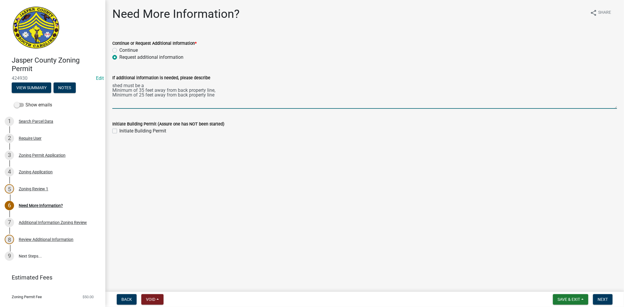
click at [178, 90] on textarea "shed must be a Minimum of 35 feet away from back property line, Minimum of 25 f…" at bounding box center [364, 94] width 504 height 27
drag, startPoint x: 188, startPoint y: 96, endPoint x: 177, endPoint y: 96, distance: 10.8
click at [177, 96] on textarea "shed must be a Minimum of 35 feet away from FRONT property line, Minimum of 25 …" at bounding box center [364, 94] width 504 height 27
drag, startPoint x: 218, startPoint y: 94, endPoint x: 214, endPoint y: 99, distance: 6.2
click at [219, 95] on textarea "shed must be a Minimum of 35 feet away from FRONT property line, Minimum of 25 …" at bounding box center [364, 94] width 504 height 27
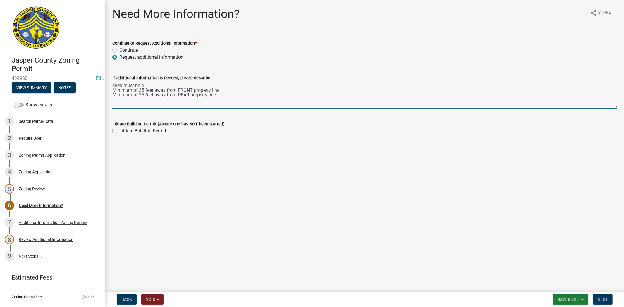
paste textarea "Minimum of 25 feet away from back property line"
click at [144, 101] on textarea "shed must be a Minimum of 35 feet away from FRONT property line, Minimum of 25 …" at bounding box center [364, 94] width 504 height 27
drag, startPoint x: 187, startPoint y: 100, endPoint x: 177, endPoint y: 100, distance: 9.9
click at [177, 100] on textarea "shed must be a Minimum of 35 feet away from FRONT property line, Minimum of 25 …" at bounding box center [364, 94] width 504 height 27
drag, startPoint x: 113, startPoint y: 85, endPoint x: 108, endPoint y: 85, distance: 5.3
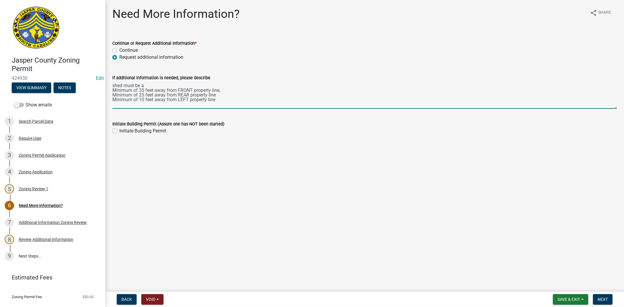
click at [108, 85] on div "If additional information is needed, please describe shed must be a Minimum of …" at bounding box center [364, 87] width 513 height 43
click at [151, 85] on textarea "Shed must be a Minimum of 35 feet away from FRONT property line, Minimum of 25 …" at bounding box center [364, 94] width 504 height 27
click at [217, 95] on textarea "Shed must be a Minimum of 35 feet away from FRONT property line, Minimum of 25 …" at bounding box center [364, 94] width 504 height 27
click at [220, 101] on textarea "Shed must be a Minimum of 35 feet away from FRONT property line, Minimum of 25 …" at bounding box center [364, 94] width 504 height 27
type textarea "Shed must be a Minimum of 35 feet away from FRONT property line, Minimum of 25 …"
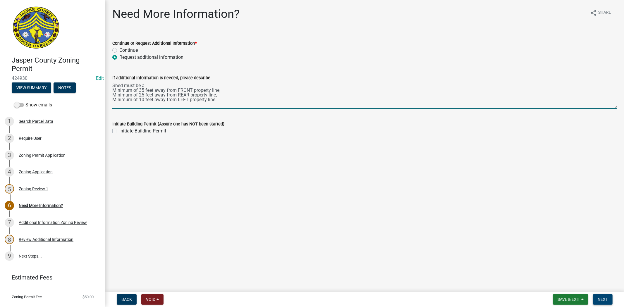
click at [605, 297] on span "Next" at bounding box center [602, 299] width 10 height 5
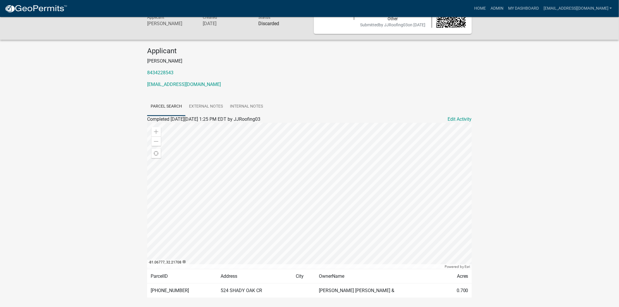
scroll to position [57, 0]
